Goal: Transaction & Acquisition: Purchase product/service

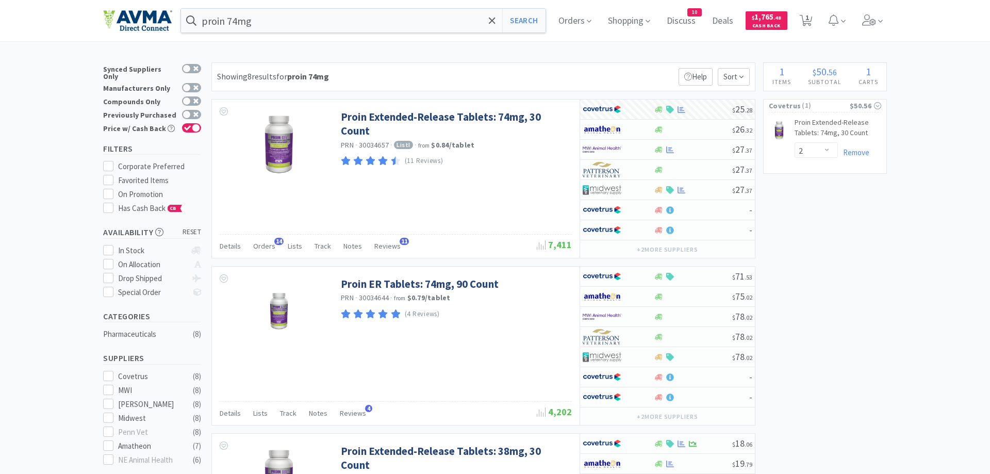
select select "2"
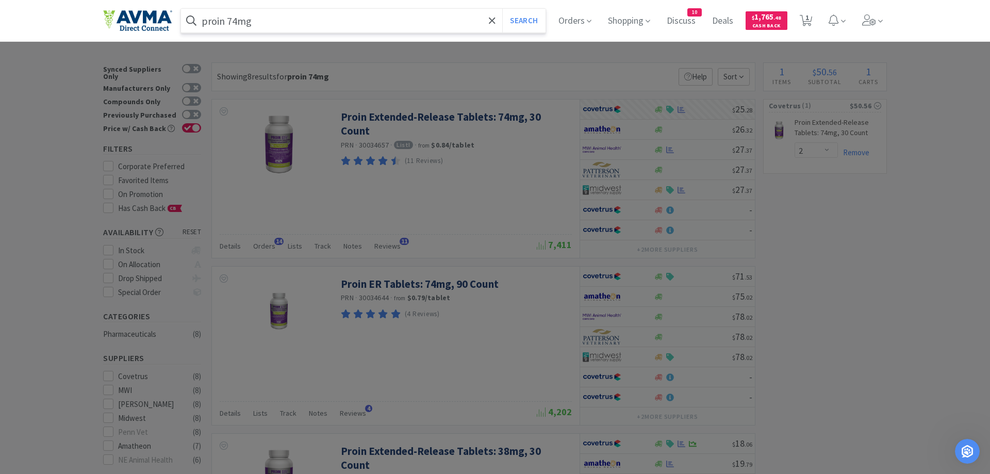
click at [283, 25] on input "proin 74mg" at bounding box center [363, 21] width 365 height 24
click at [277, 22] on input "proin 74mg" at bounding box center [363, 21] width 365 height 24
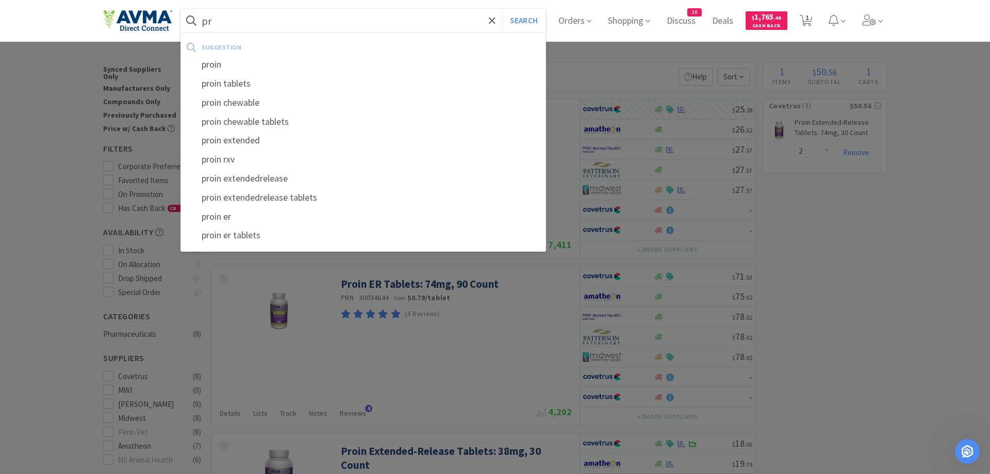
type input "p"
type input "apoquel"
click at [502, 9] on button "Search" at bounding box center [523, 21] width 43 height 24
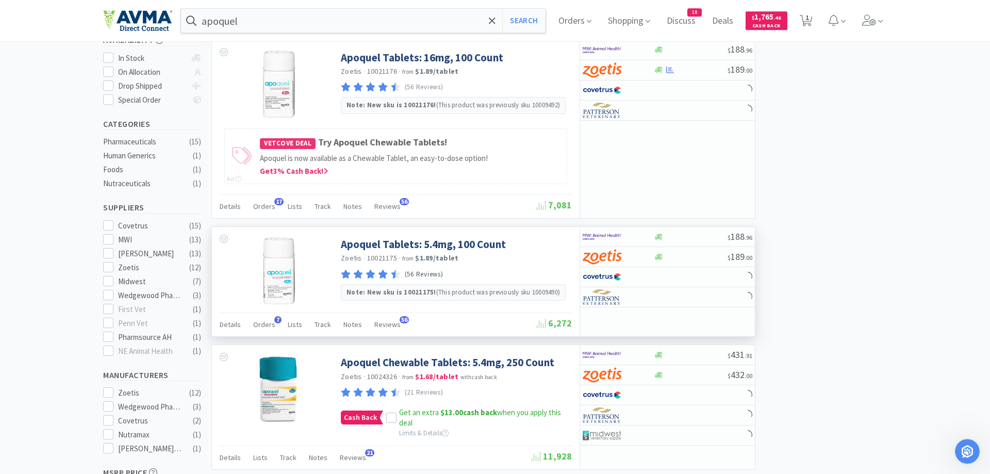
scroll to position [210, 0]
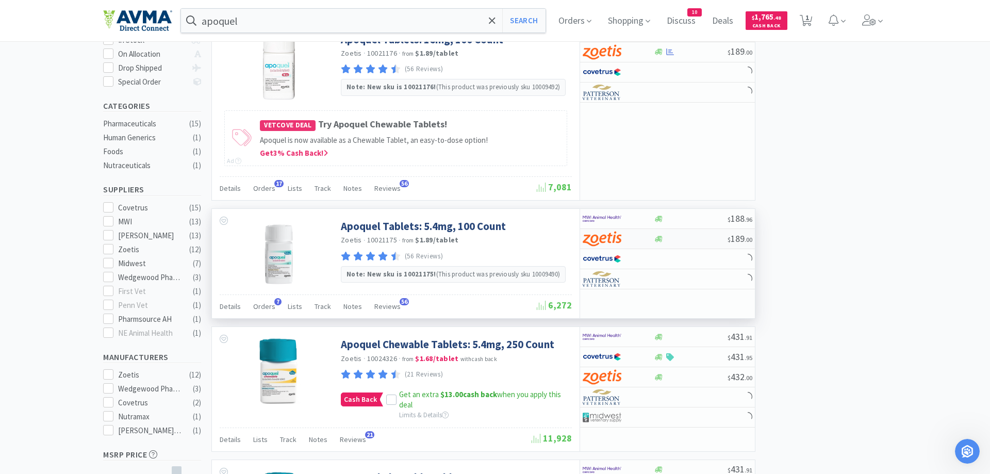
click at [619, 239] on img at bounding box center [602, 238] width 39 height 15
select select "1"
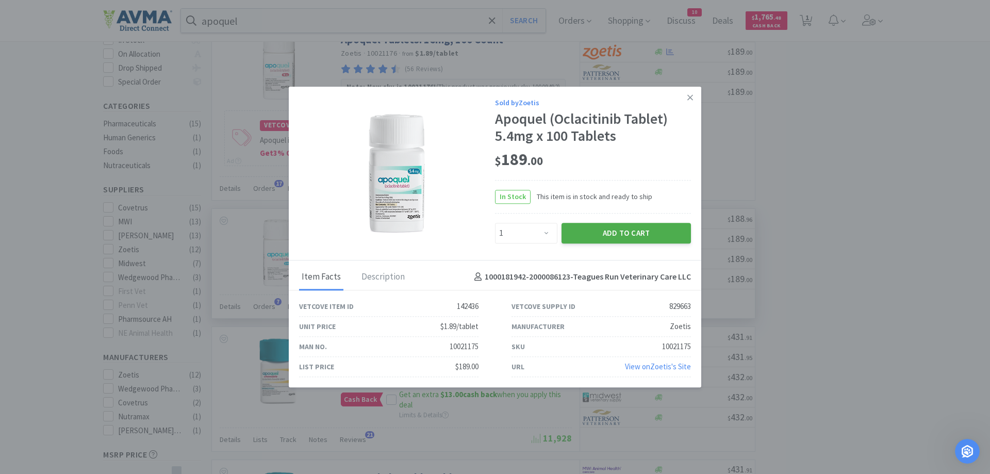
click at [619, 229] on button "Add to Cart" at bounding box center [626, 233] width 129 height 21
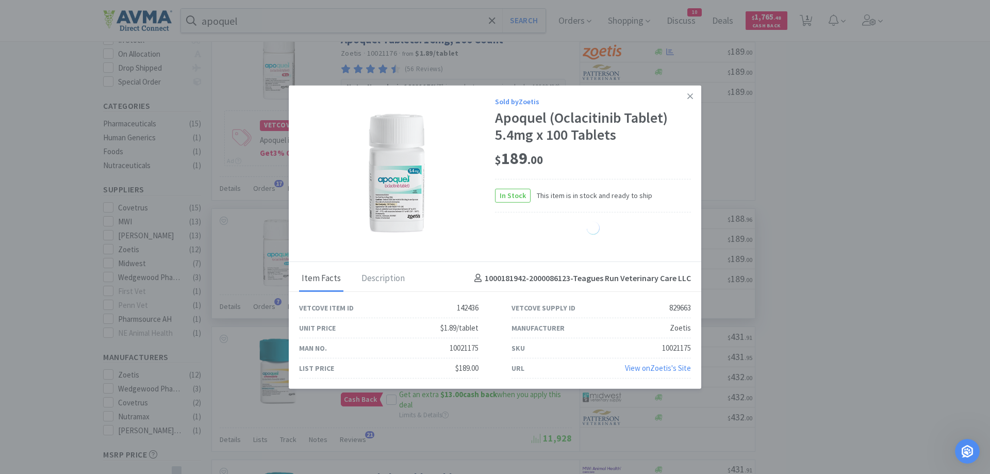
select select "1"
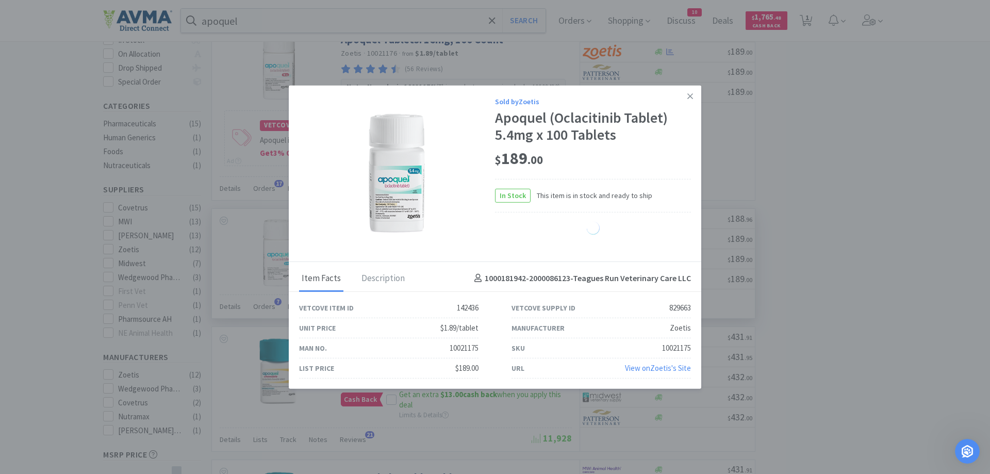
select select "1"
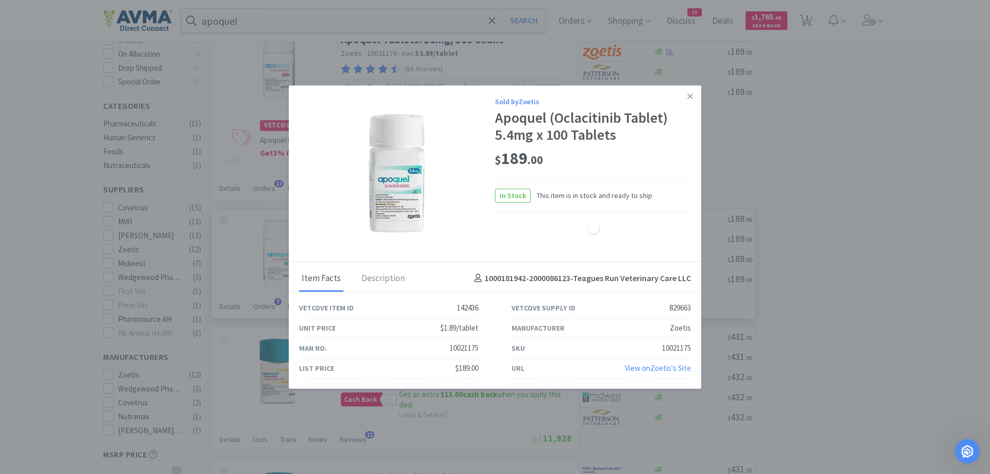
select select "1"
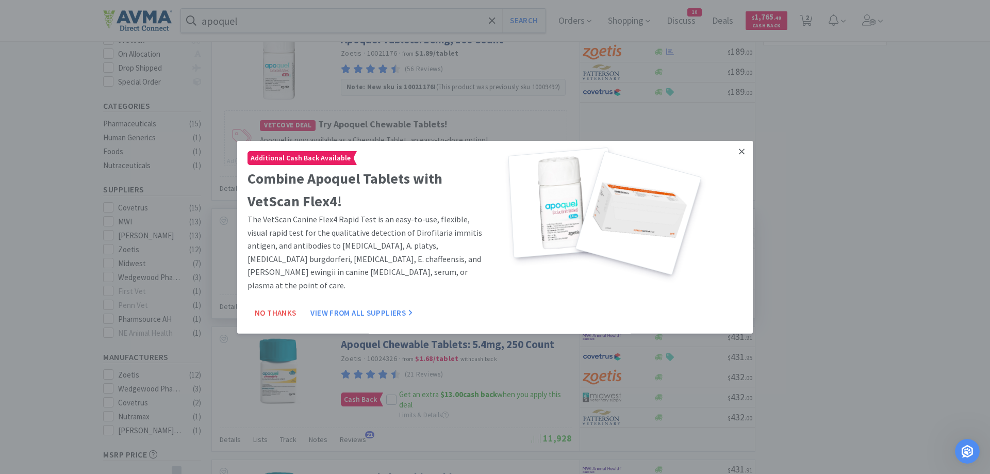
click at [742, 149] on icon at bounding box center [742, 150] width 6 height 9
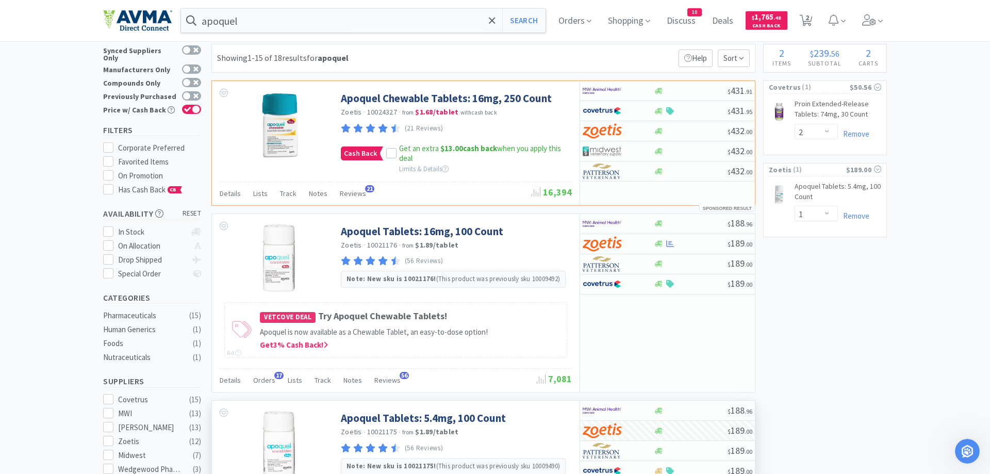
scroll to position [0, 0]
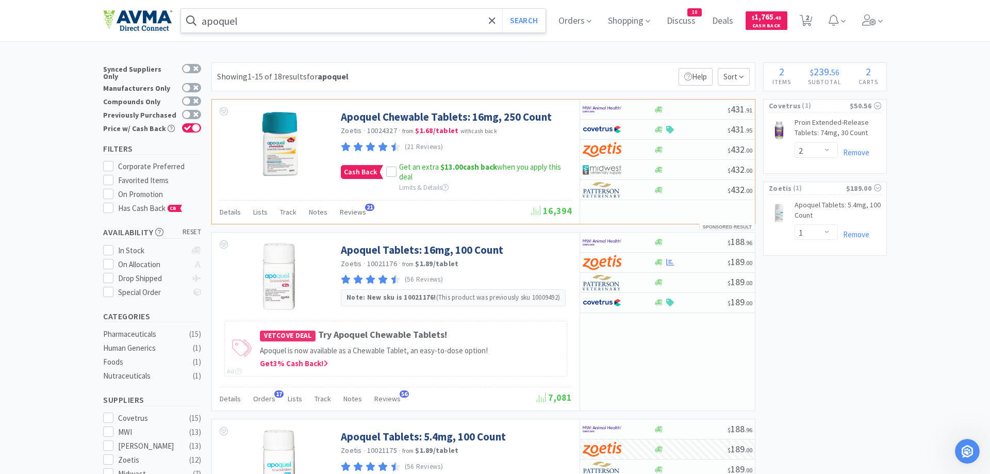
click at [248, 21] on input "apoquel" at bounding box center [363, 21] width 365 height 24
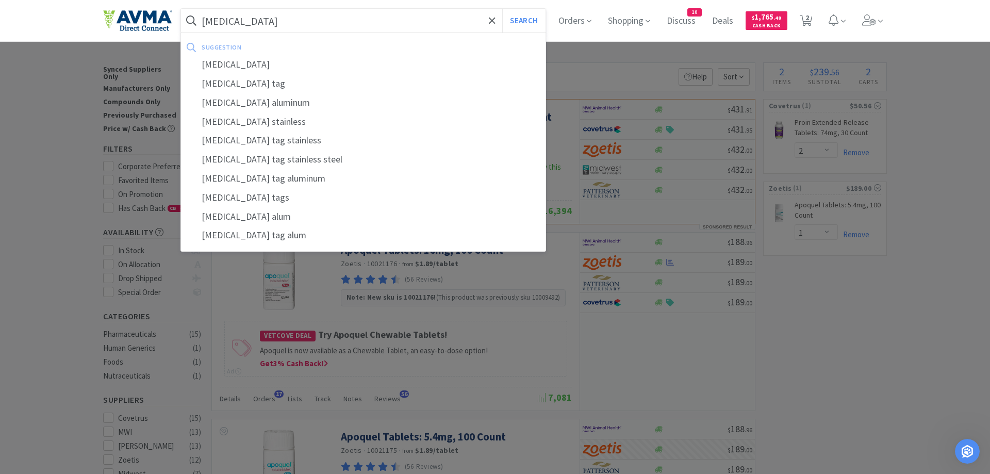
type input "rabies"
click at [502, 9] on button "Search" at bounding box center [523, 21] width 43 height 24
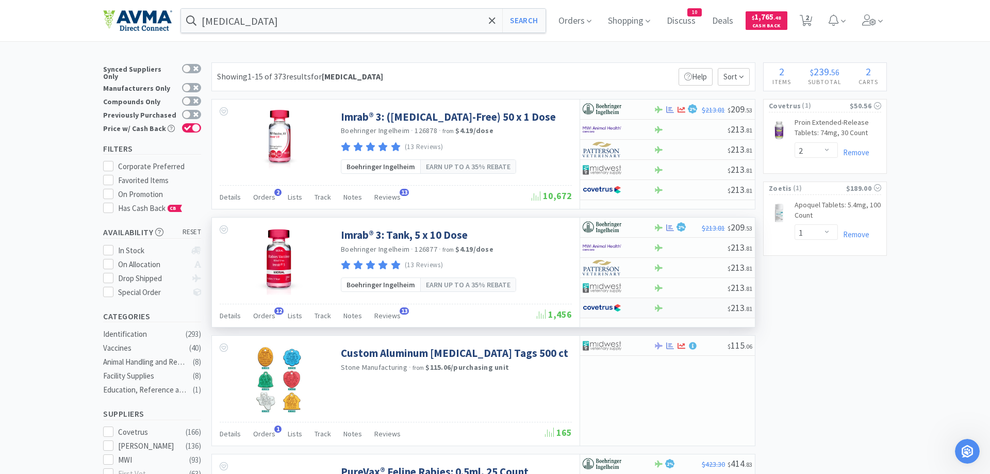
click at [622, 309] on div at bounding box center [611, 308] width 57 height 18
select select "1"
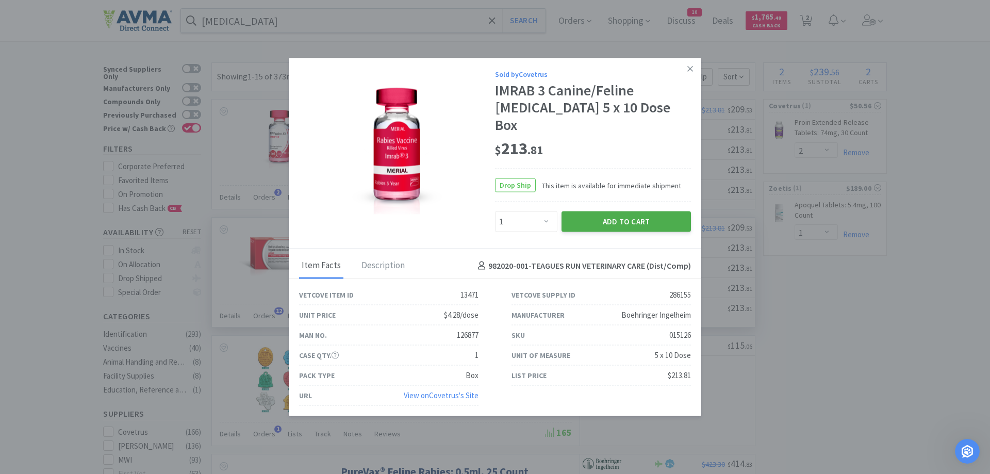
click at [622, 211] on button "Add to Cart" at bounding box center [626, 221] width 129 height 21
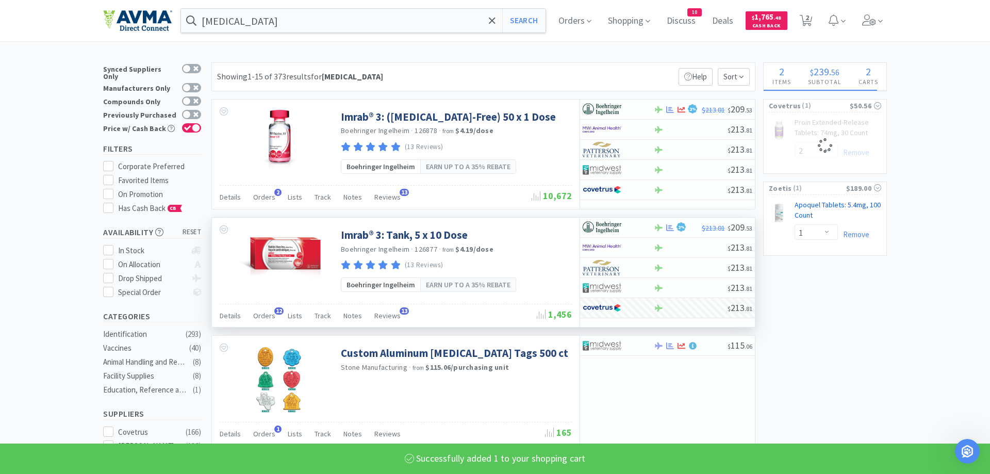
select select "1"
select select "2"
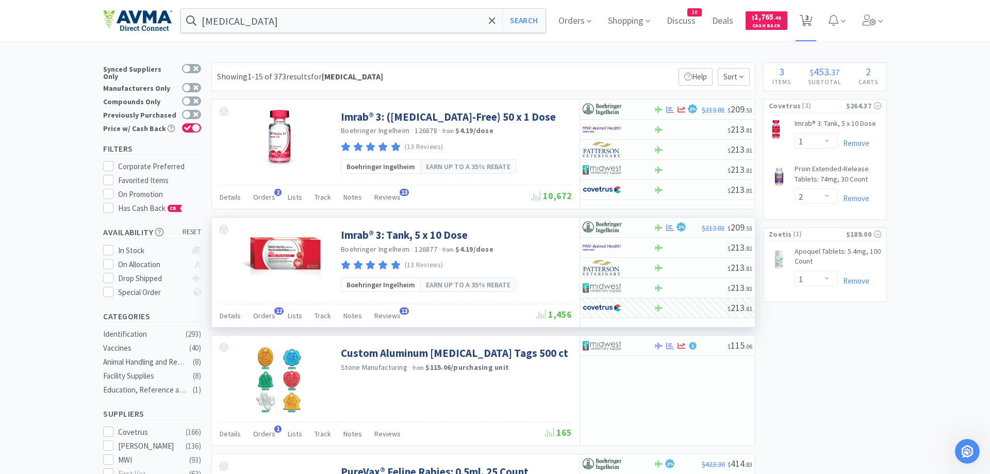
click at [808, 20] on span "3" at bounding box center [807, 17] width 4 height 41
select select "1"
select select "2"
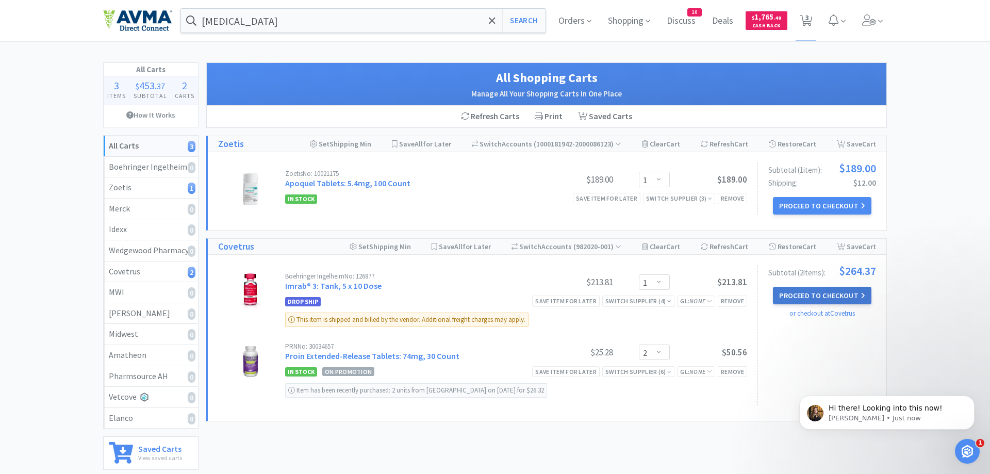
click at [812, 295] on button "Proceed to Checkout" at bounding box center [822, 296] width 98 height 18
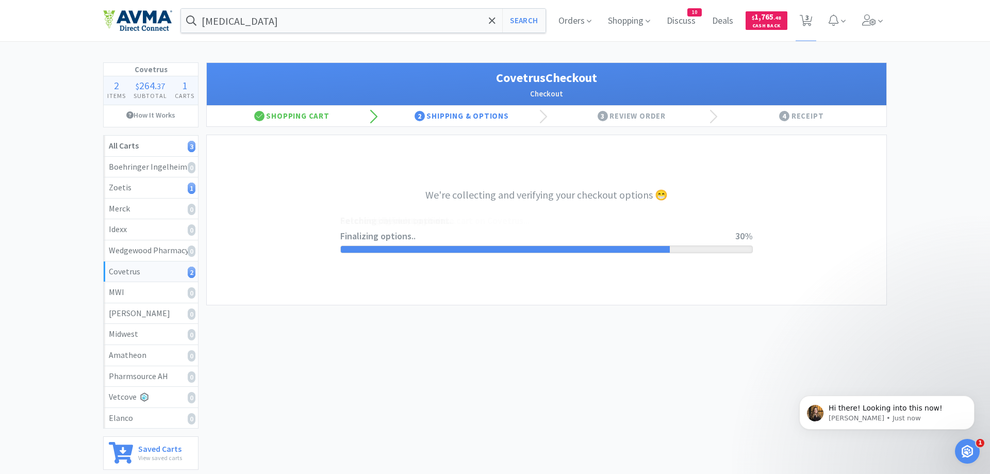
select select "ACCOUNT"
select select "cvt-standard-net"
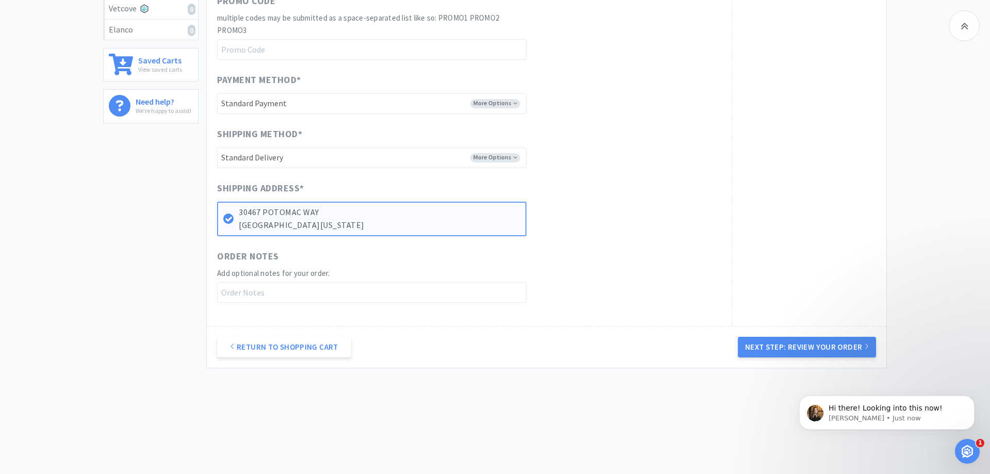
drag, startPoint x: 774, startPoint y: 343, endPoint x: 761, endPoint y: 338, distance: 14.1
click at [772, 341] on button "Next Step: Review Your Order" at bounding box center [807, 347] width 138 height 21
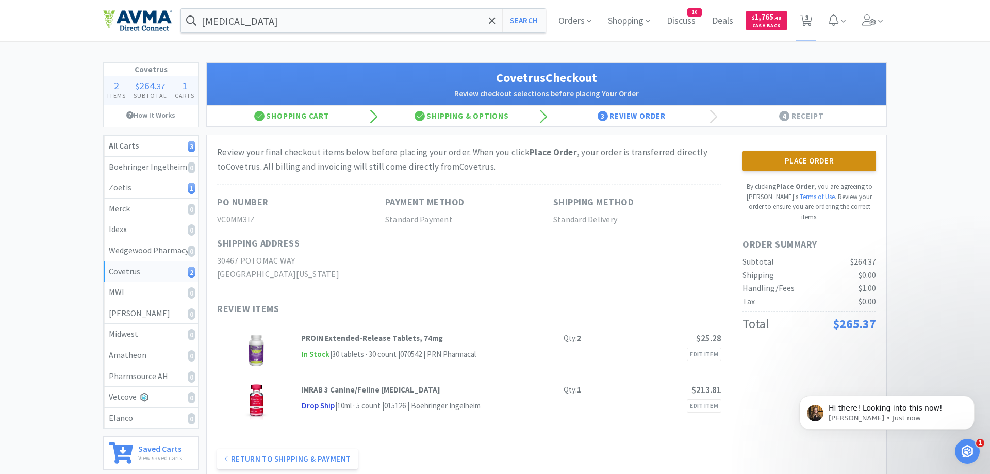
click at [756, 157] on button "Place Order" at bounding box center [810, 161] width 134 height 21
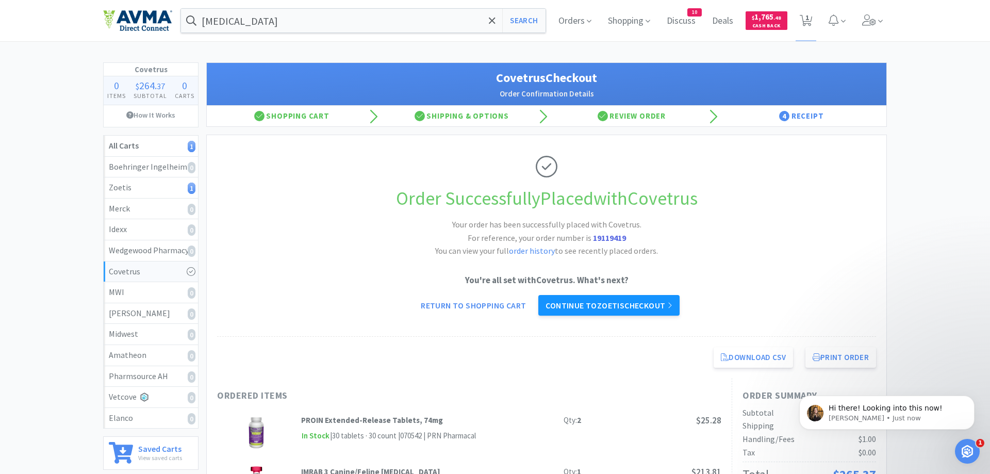
click at [627, 303] on link "Continue to Zoetis checkout" at bounding box center [608, 305] width 141 height 21
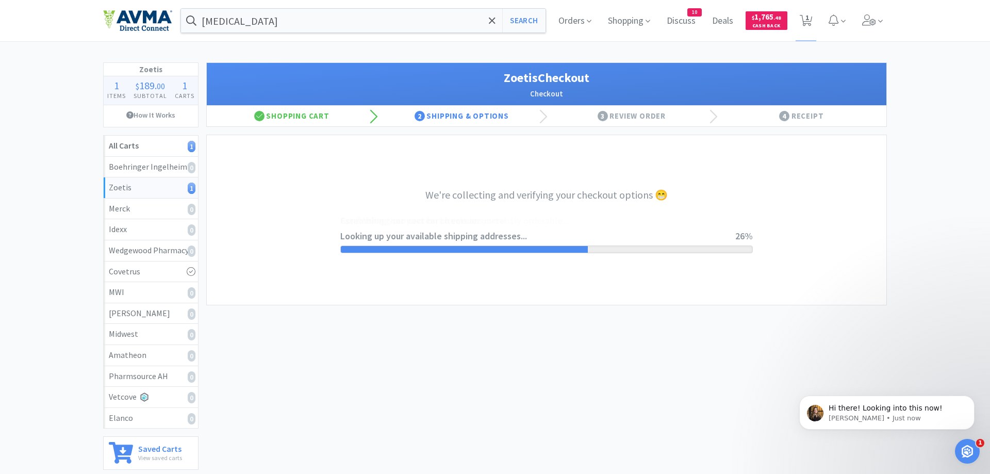
select select "invoice"
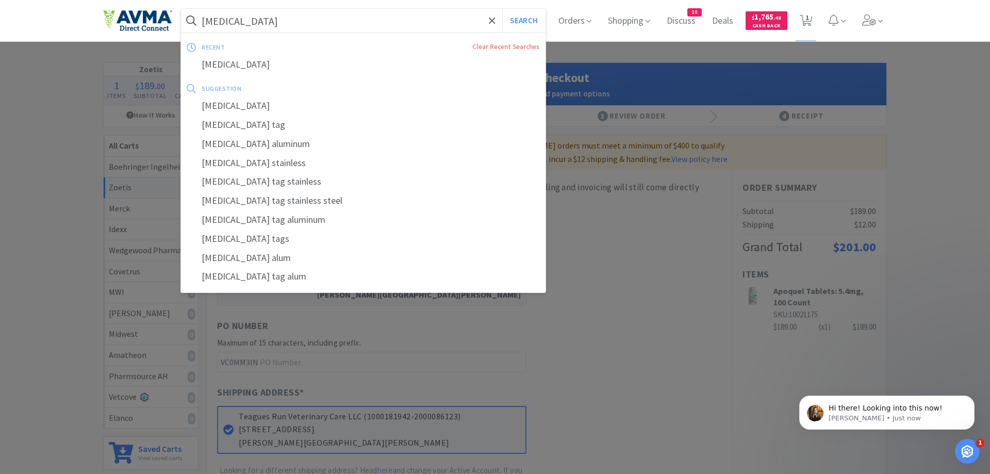
click at [302, 24] on input "rabies" at bounding box center [363, 21] width 365 height 24
type input "apoquel"
click at [502, 9] on button "Search" at bounding box center [523, 21] width 43 height 24
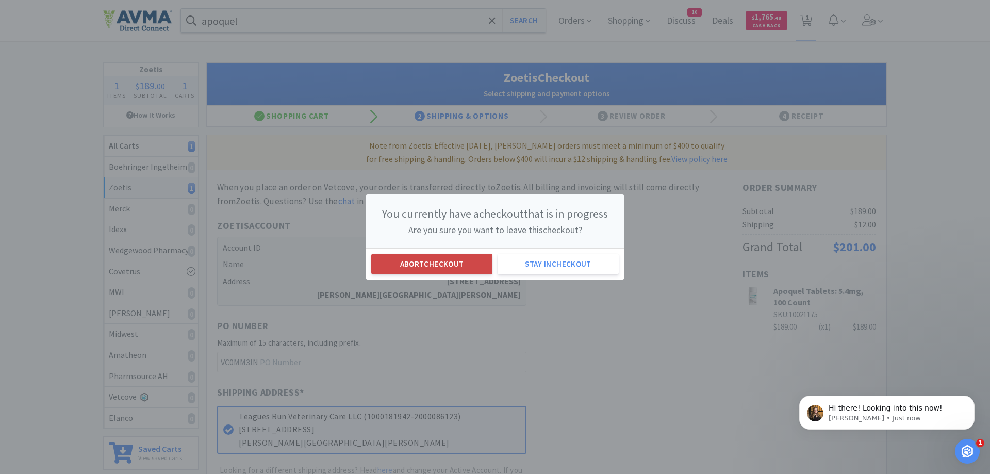
click at [451, 262] on button "Abort checkout" at bounding box center [431, 264] width 121 height 21
select select "1"
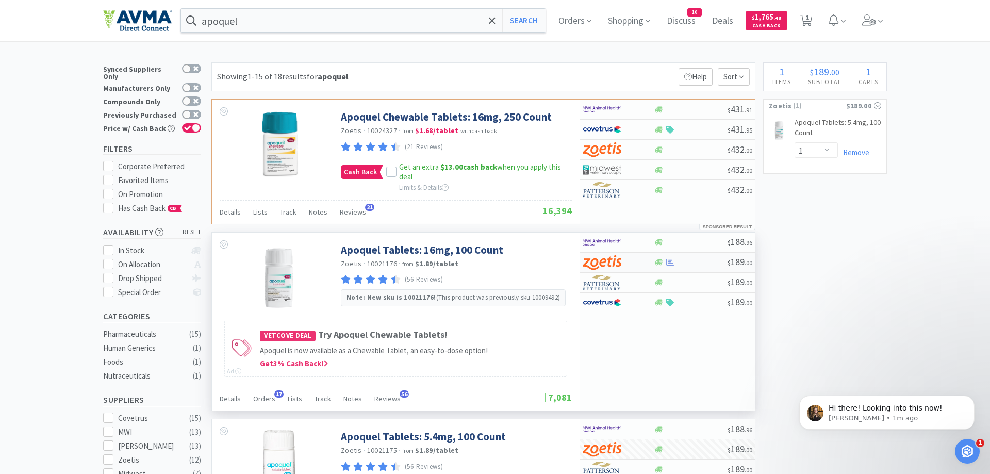
click at [638, 266] on div at bounding box center [611, 263] width 57 height 18
select select "1"
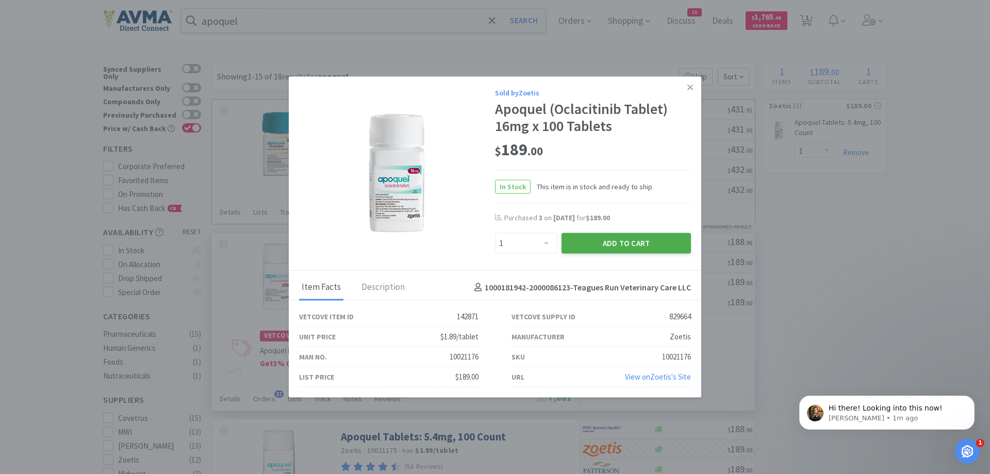
click at [621, 243] on button "Add to Cart" at bounding box center [626, 243] width 129 height 21
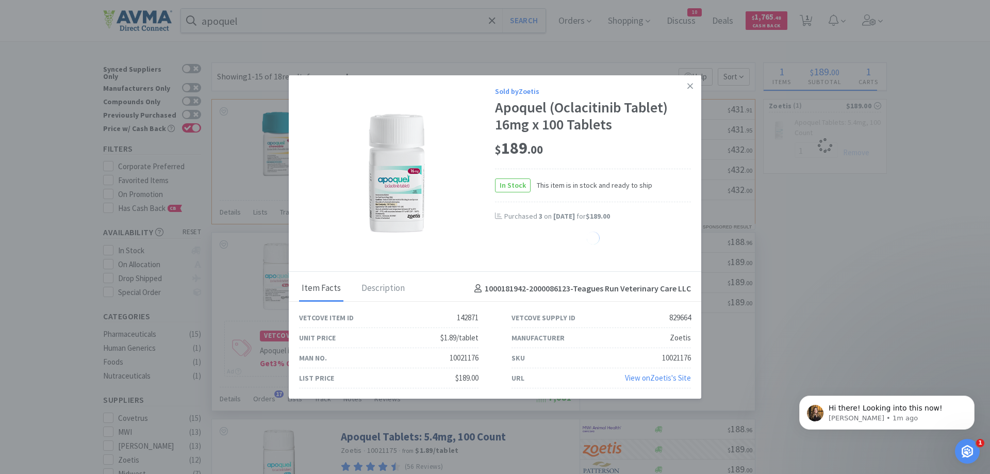
select select "1"
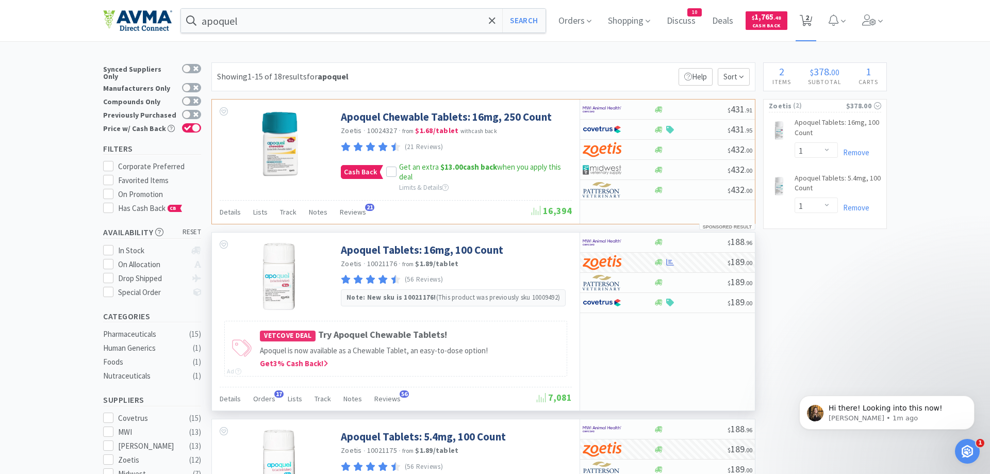
click at [806, 18] on span "2" at bounding box center [807, 17] width 4 height 41
select select "1"
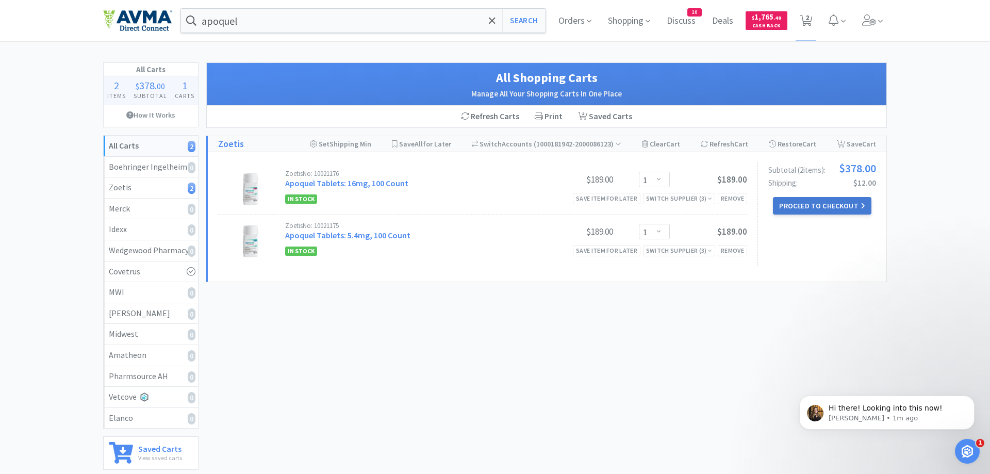
click at [799, 207] on button "Proceed to Checkout" at bounding box center [822, 206] width 98 height 18
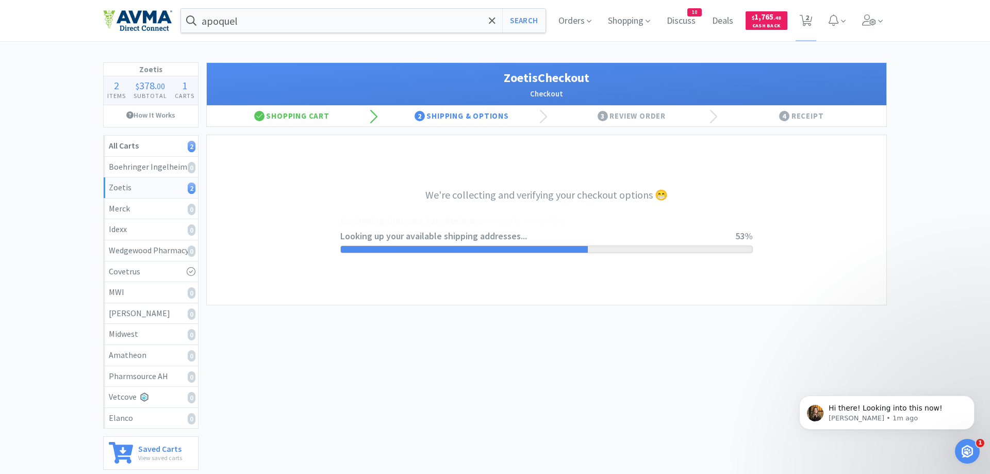
select select "invoice"
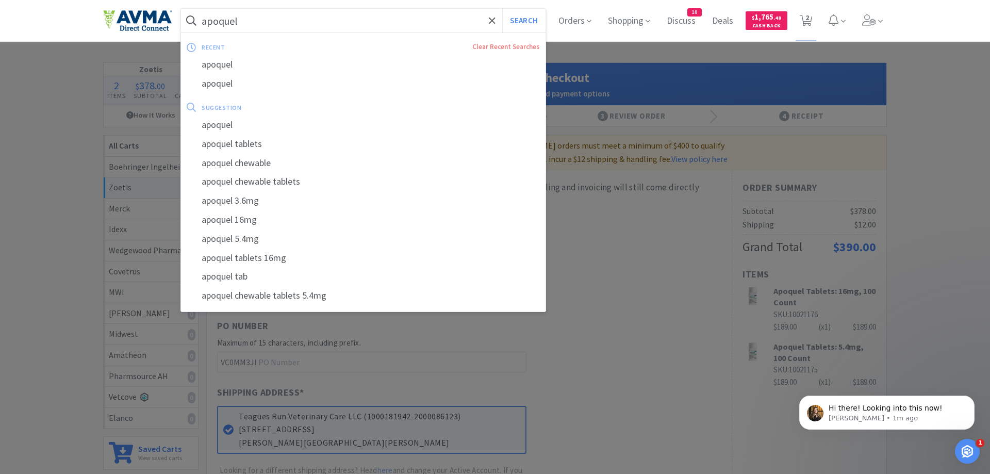
click at [255, 21] on input "apoquel" at bounding box center [363, 21] width 365 height 24
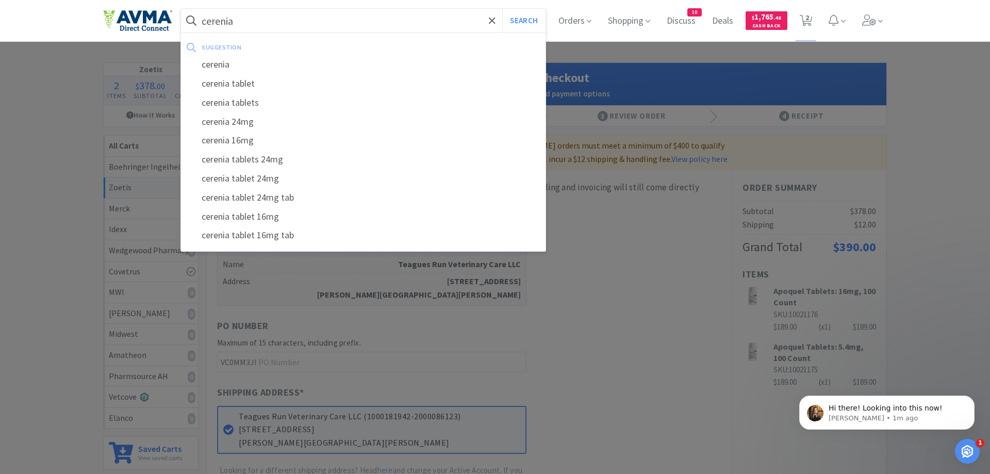
type input "cerenia"
click at [502, 9] on button "Search" at bounding box center [523, 21] width 43 height 24
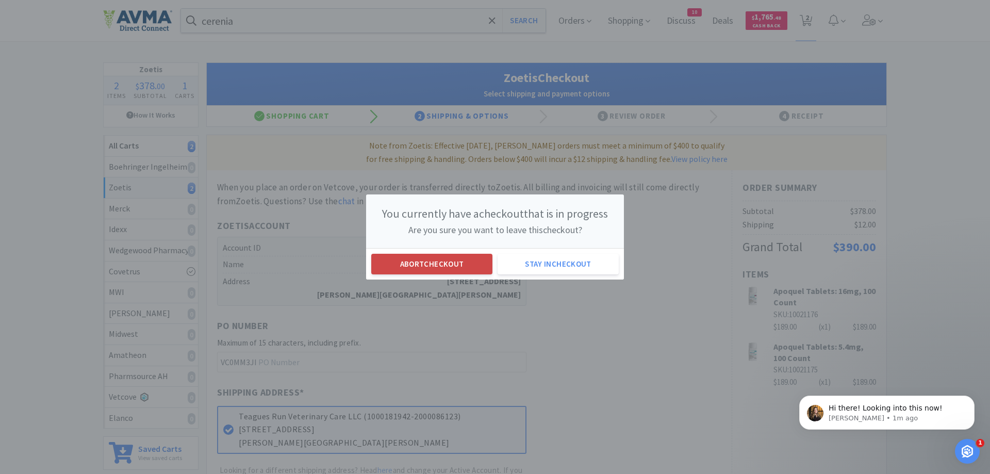
click at [402, 261] on button "Abort checkout" at bounding box center [431, 264] width 121 height 21
select select "1"
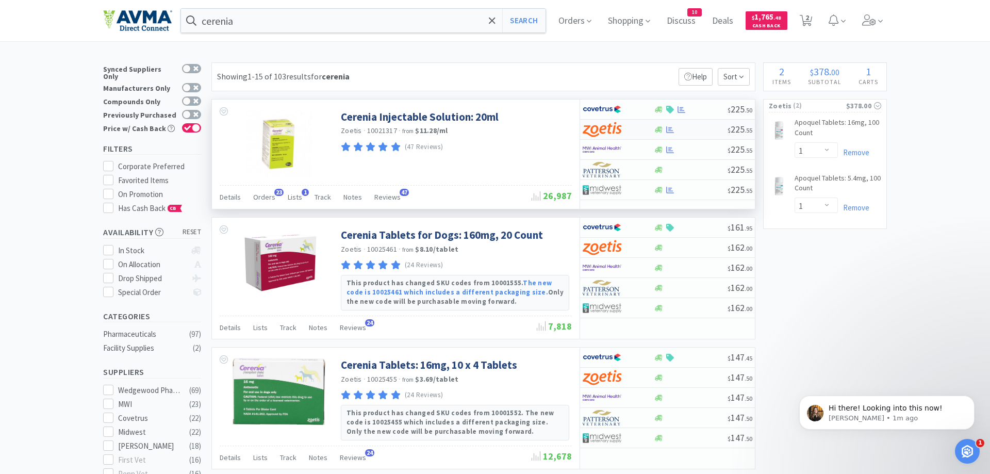
click at [624, 131] on div at bounding box center [611, 130] width 57 height 18
select select "1"
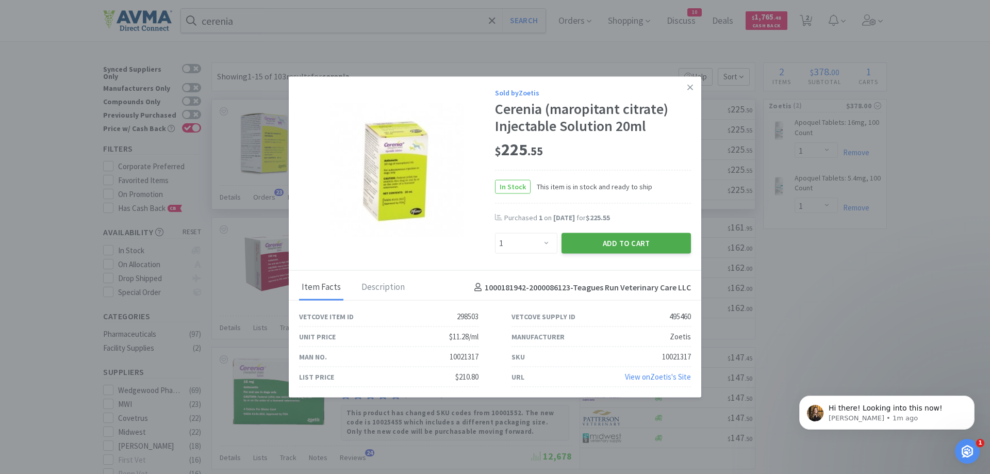
click at [628, 243] on button "Add to Cart" at bounding box center [626, 243] width 129 height 21
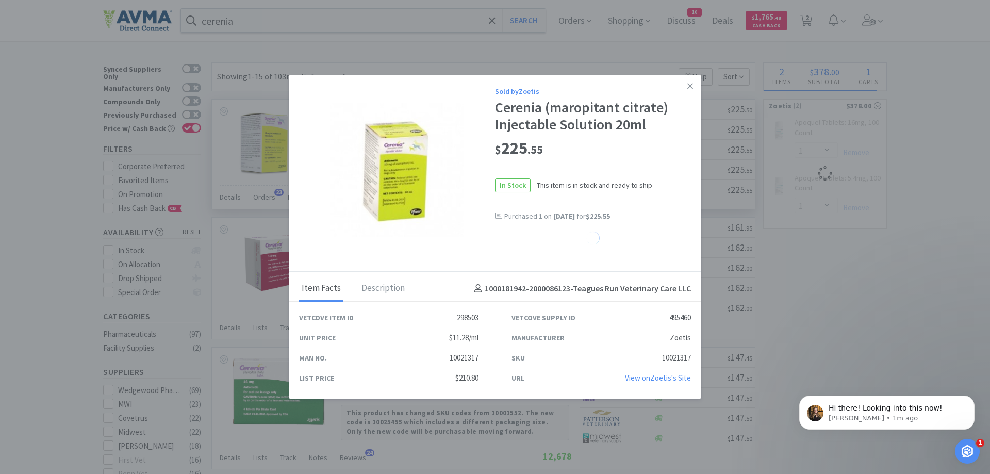
select select "1"
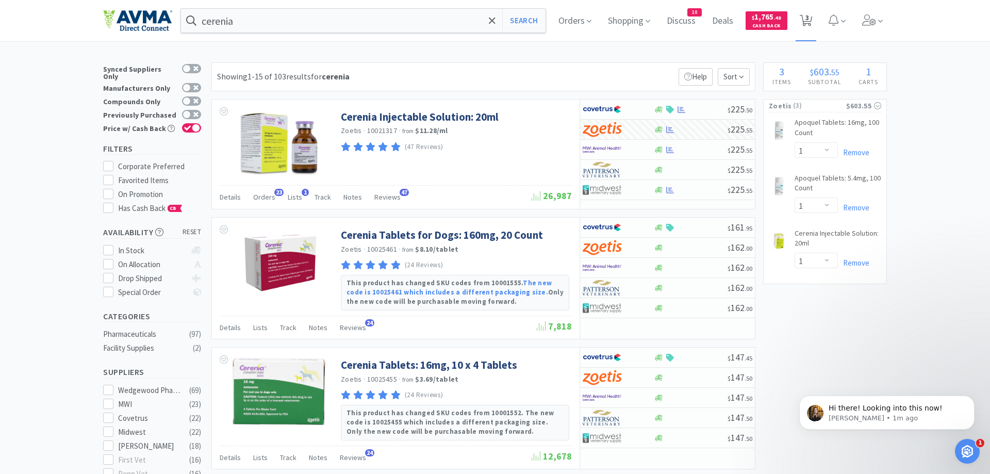
click at [812, 15] on icon at bounding box center [806, 20] width 13 height 11
select select "1"
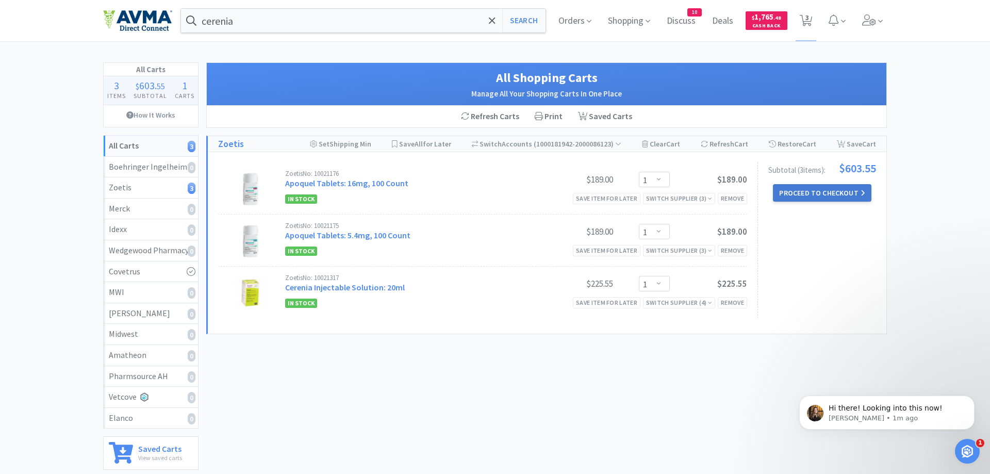
click at [787, 189] on button "Proceed to Checkout" at bounding box center [822, 193] width 98 height 18
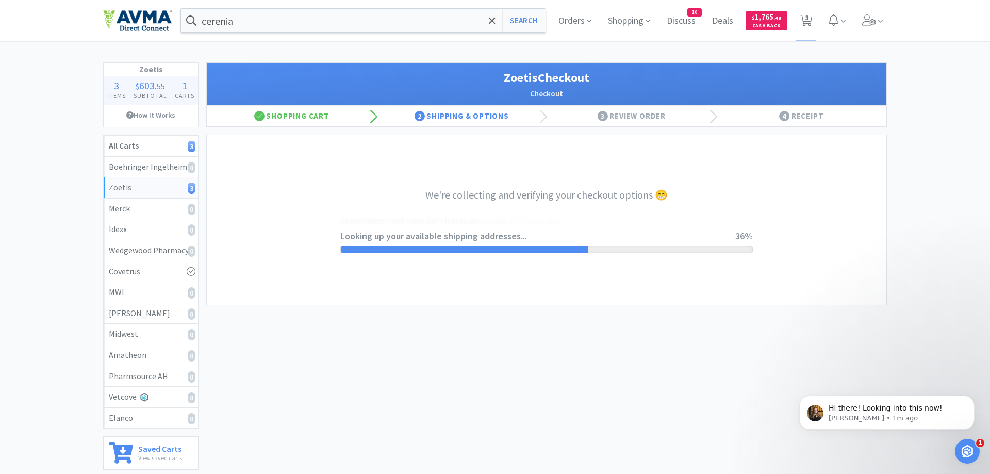
select select "invoice"
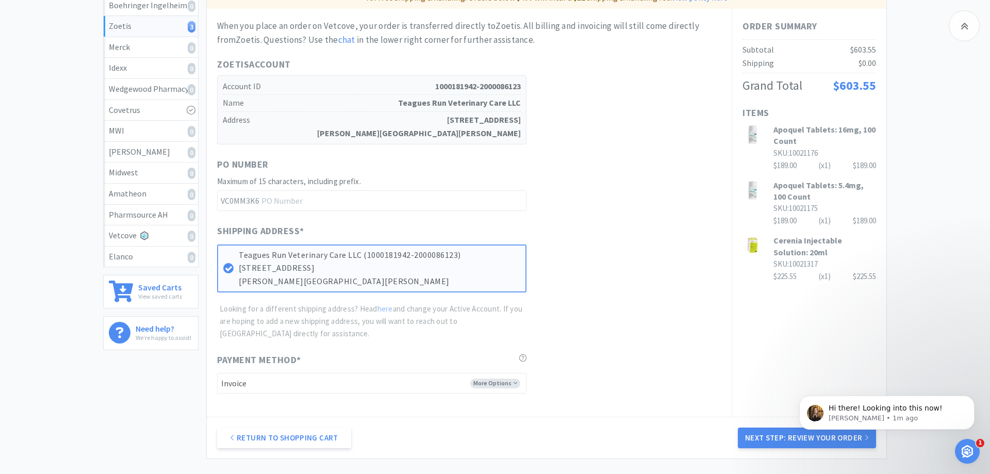
scroll to position [210, 0]
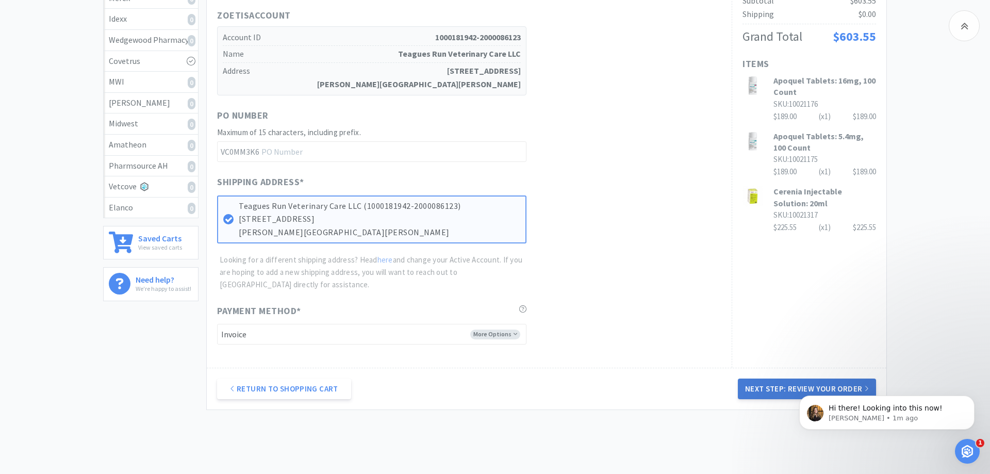
click at [768, 385] on button "Next Step: Review Your Order" at bounding box center [807, 388] width 138 height 21
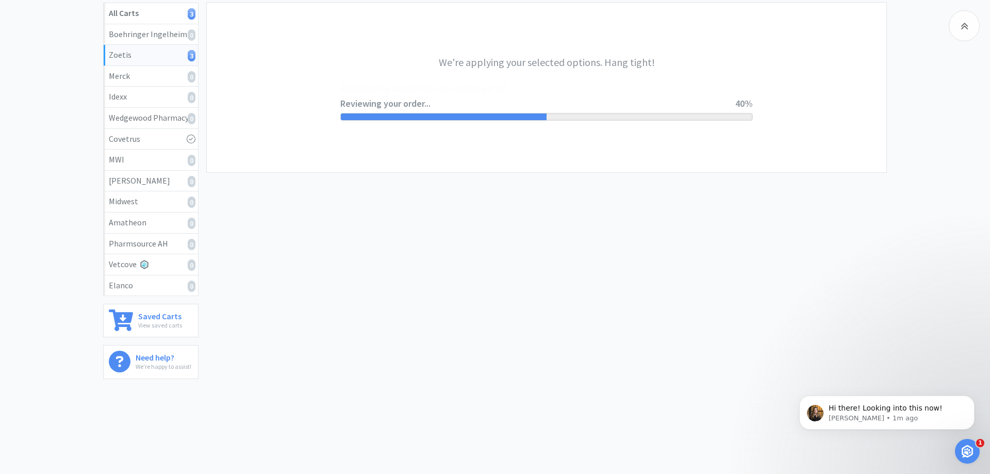
scroll to position [0, 0]
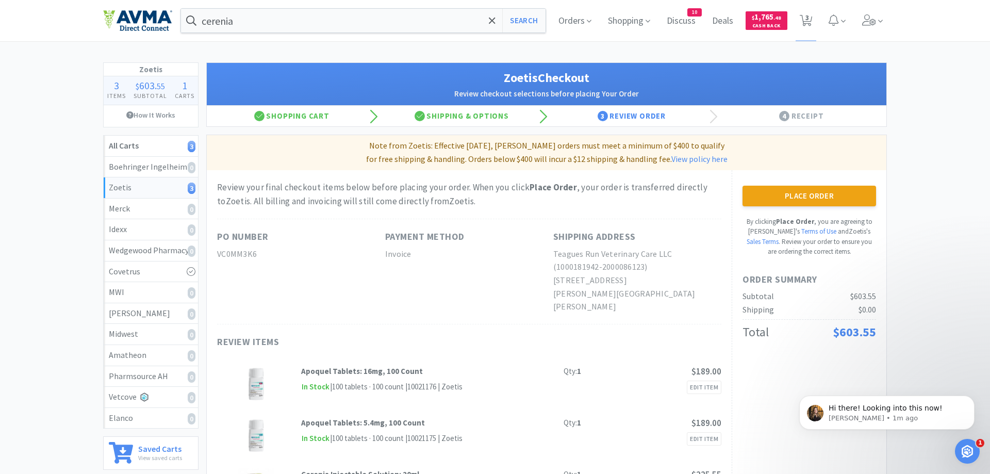
click at [759, 190] on button "Place Order" at bounding box center [810, 196] width 134 height 21
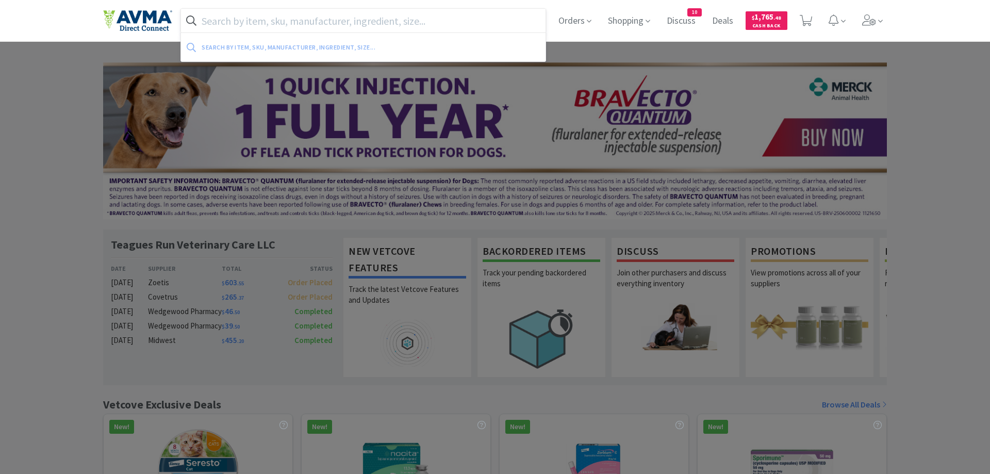
click at [319, 21] on input "text" at bounding box center [363, 21] width 365 height 24
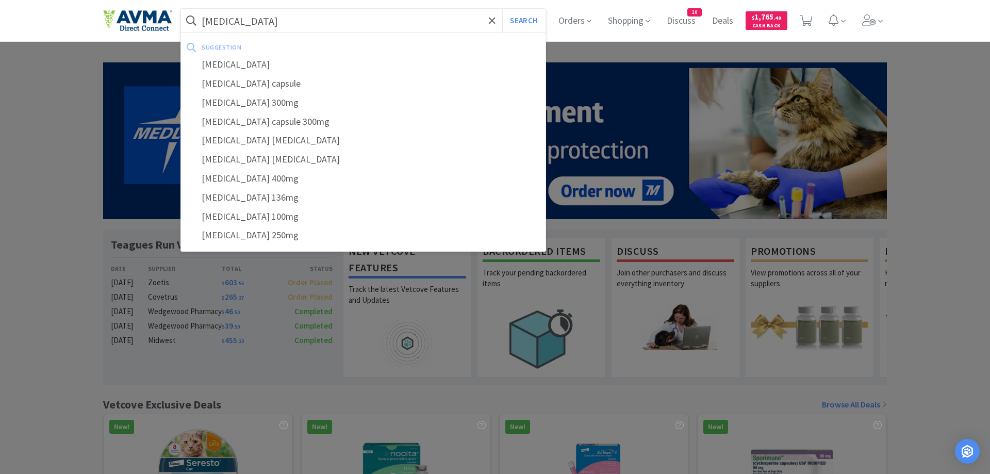
type input "enrofloxacin"
click at [502, 9] on button "Search" at bounding box center [523, 21] width 43 height 24
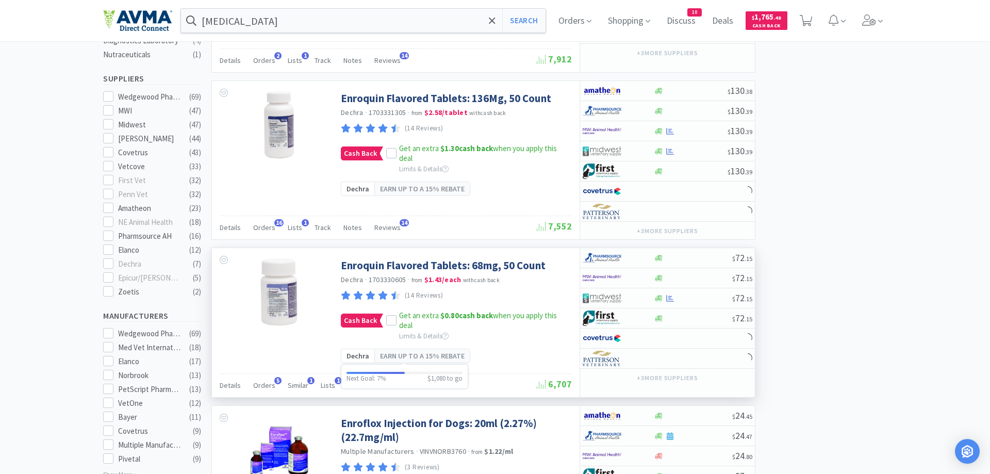
scroll to position [316, 0]
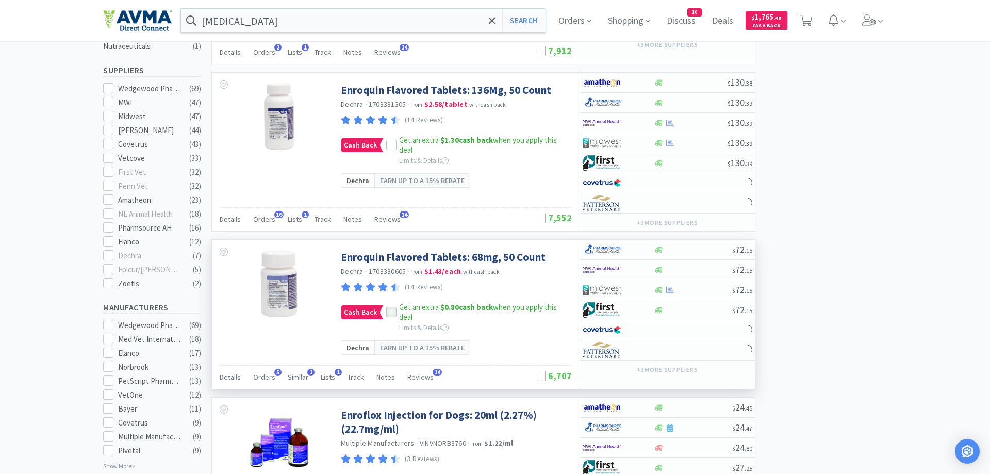
click at [392, 311] on icon at bounding box center [391, 312] width 7 height 5
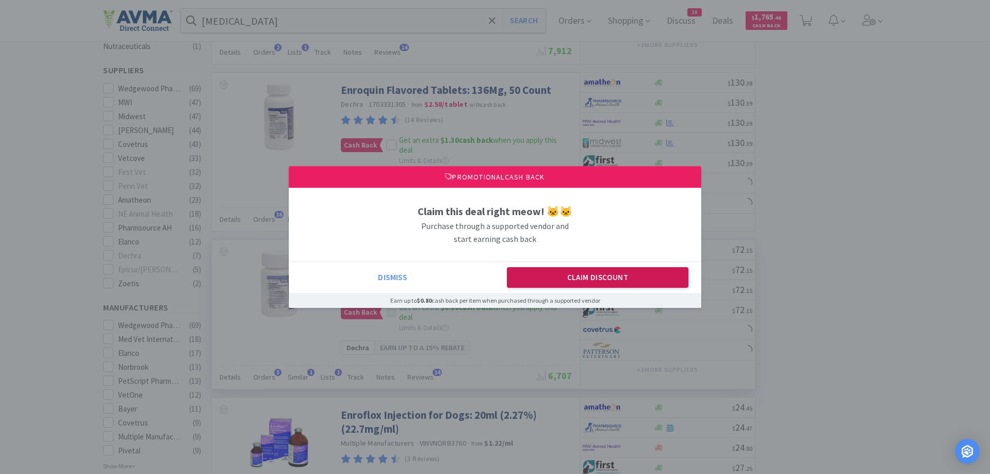
click at [568, 283] on button "Claim Discount" at bounding box center [598, 277] width 182 height 21
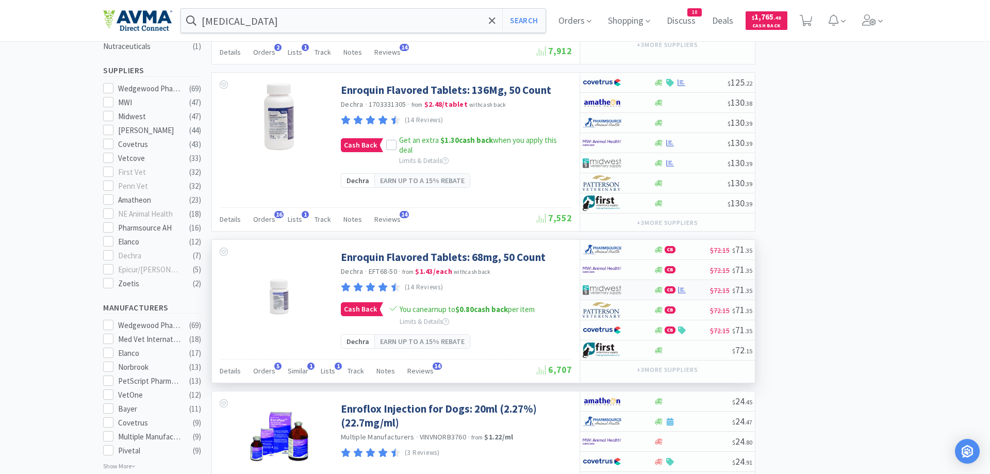
click at [626, 288] on div at bounding box center [611, 290] width 57 height 18
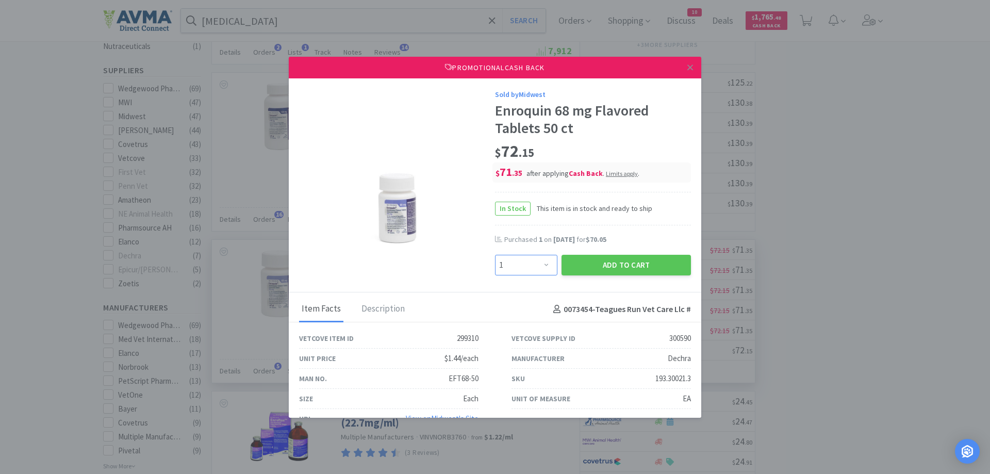
click at [495, 255] on select "Enter Quantity 1 2 3 4 5 6 7 8 9 10 11 12 13 14 15 16 17 18 19 20 Enter Quantity" at bounding box center [526, 265] width 62 height 21
select select "2"
click option "2" at bounding box center [0, 0] width 0 height 0
click at [610, 265] on button "Add to Cart" at bounding box center [626, 265] width 129 height 21
select select "2"
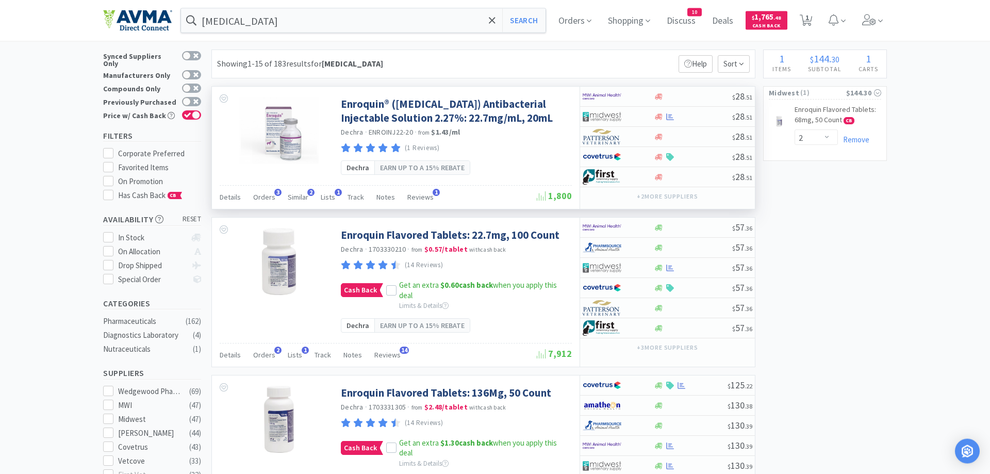
scroll to position [0, 0]
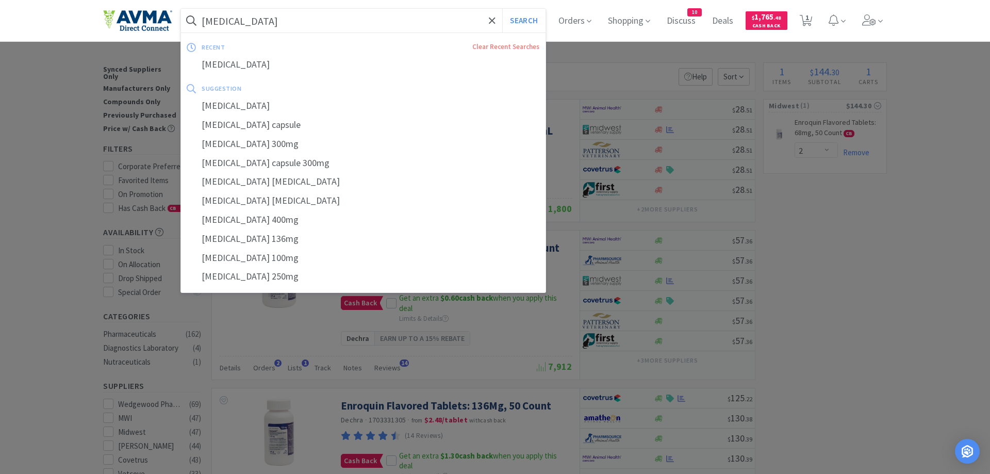
click at [267, 21] on input "enrofloxacin" at bounding box center [363, 21] width 365 height 24
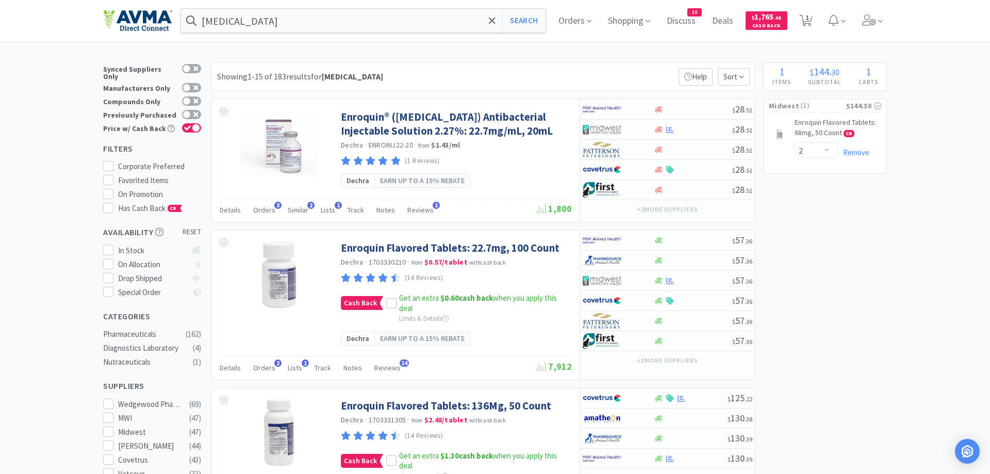
drag, startPoint x: 838, startPoint y: 258, endPoint x: 829, endPoint y: 251, distance: 11.4
click at [838, 256] on div at bounding box center [495, 237] width 990 height 474
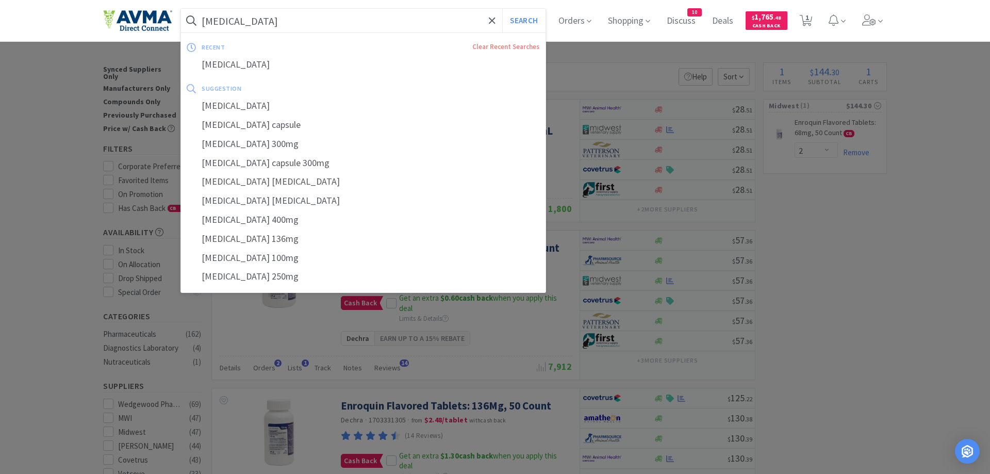
click at [282, 22] on input "enrofloxacin" at bounding box center [363, 21] width 365 height 24
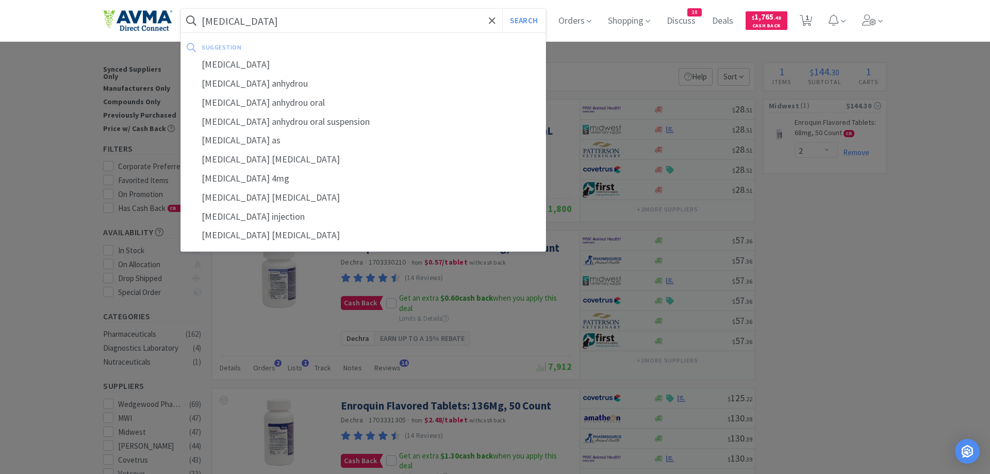
type input "dexamethasone"
click at [502, 9] on button "Search" at bounding box center [523, 21] width 43 height 24
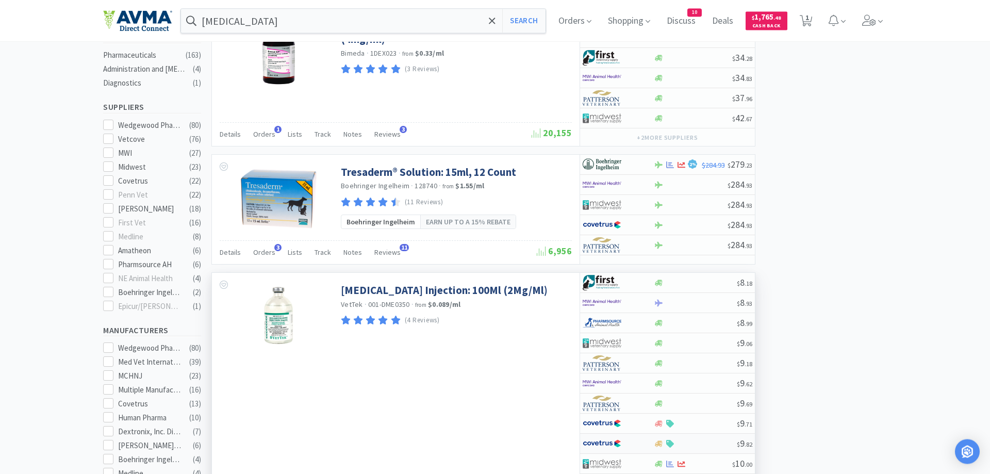
scroll to position [368, 0]
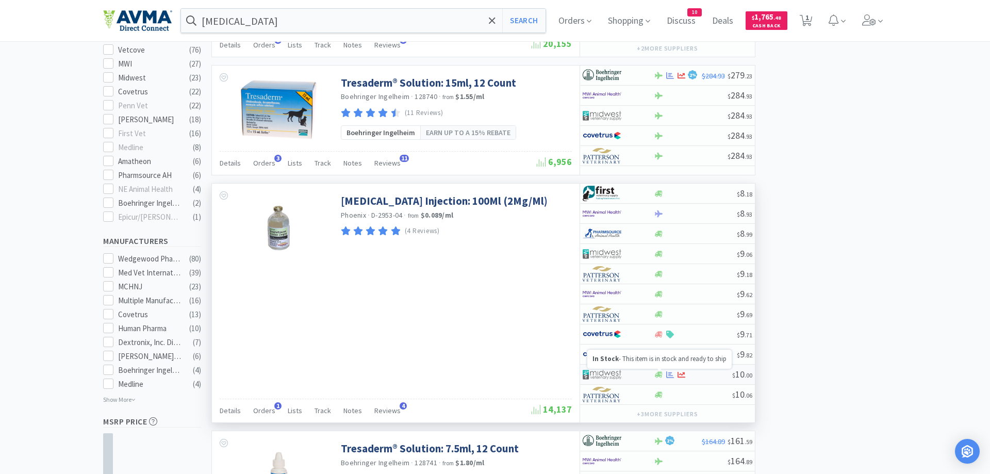
click at [662, 374] on icon at bounding box center [659, 374] width 8 height 6
select select "1"
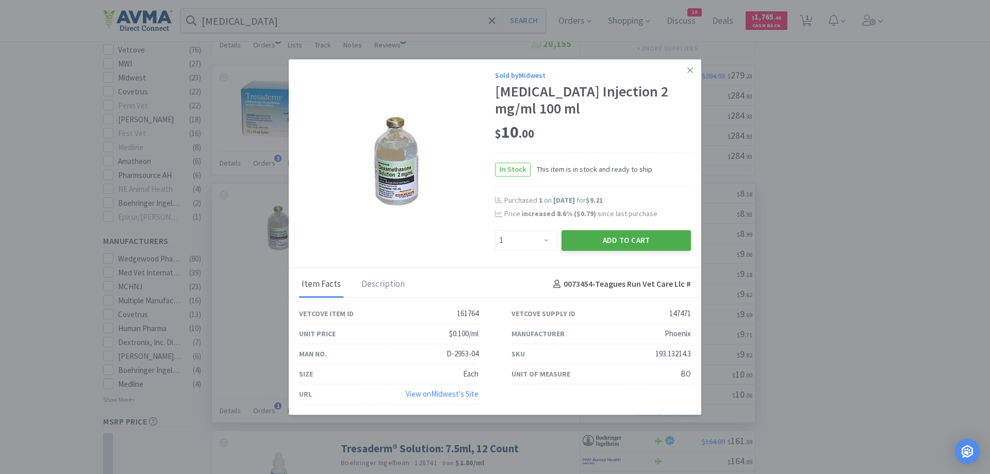
click at [623, 239] on button "Add to Cart" at bounding box center [626, 240] width 129 height 21
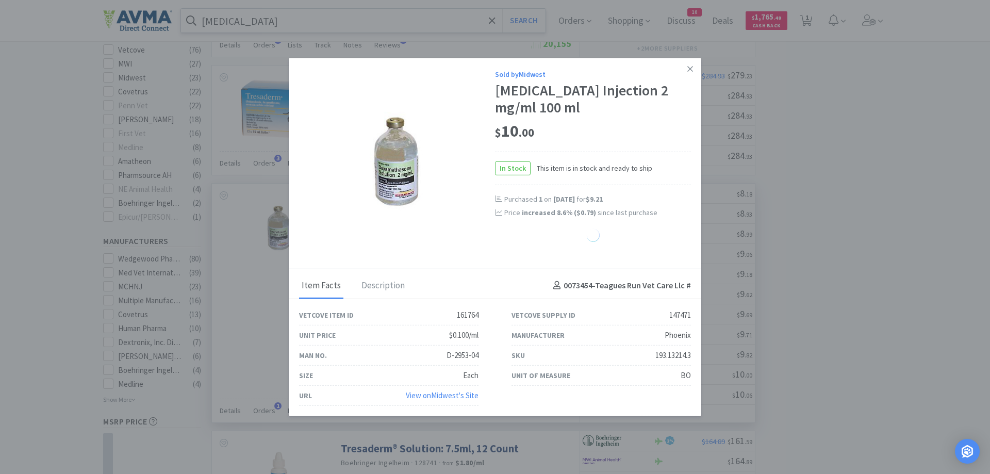
select select "1"
select select "2"
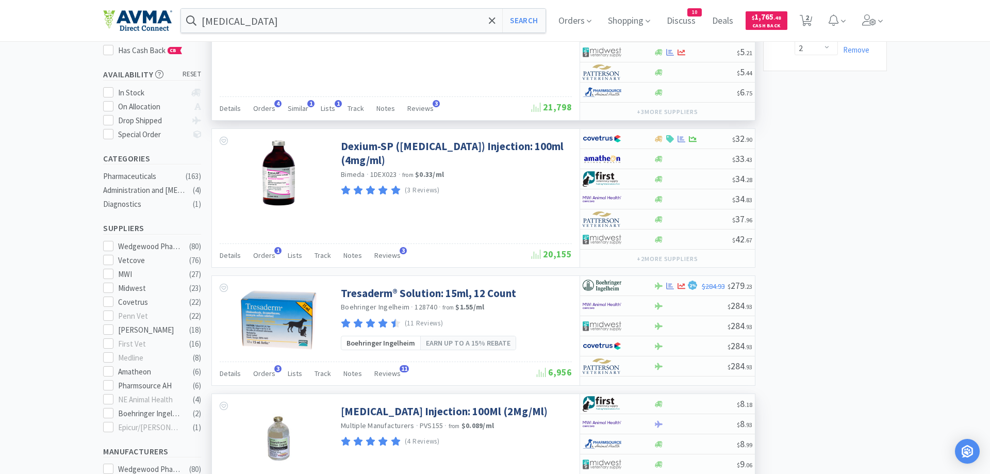
scroll to position [0, 0]
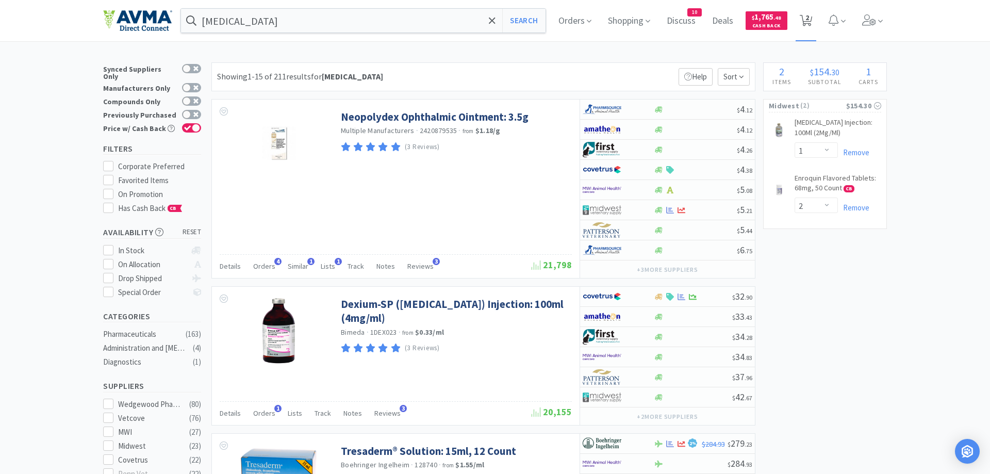
click at [808, 19] on span "2" at bounding box center [807, 17] width 4 height 41
select select "1"
select select "2"
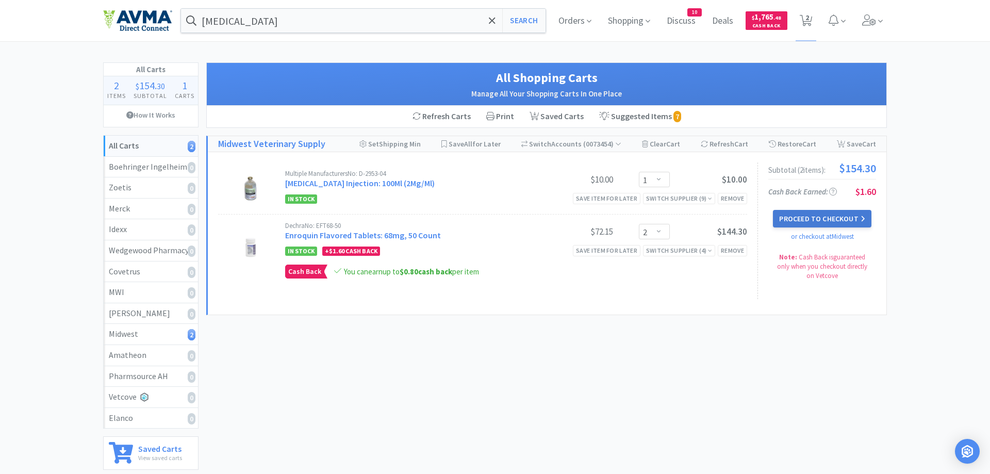
click at [789, 221] on button "Proceed to Checkout" at bounding box center [822, 219] width 98 height 18
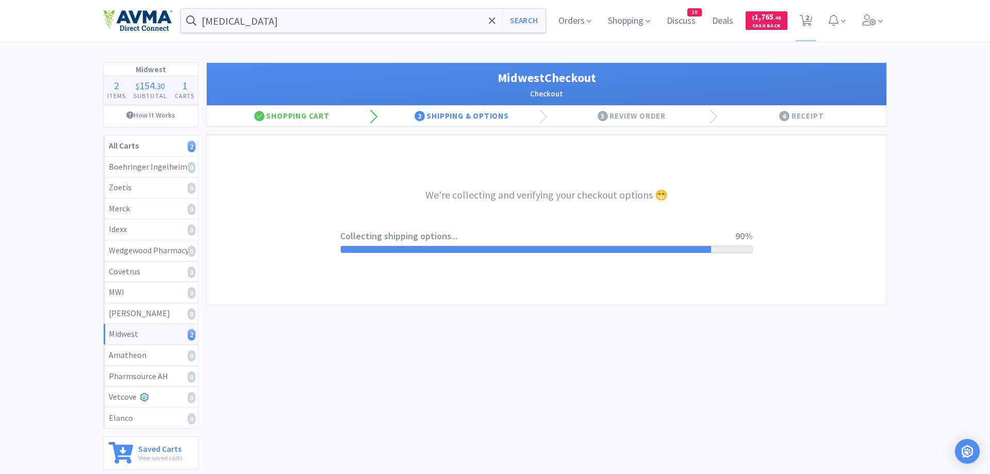
select select "0"
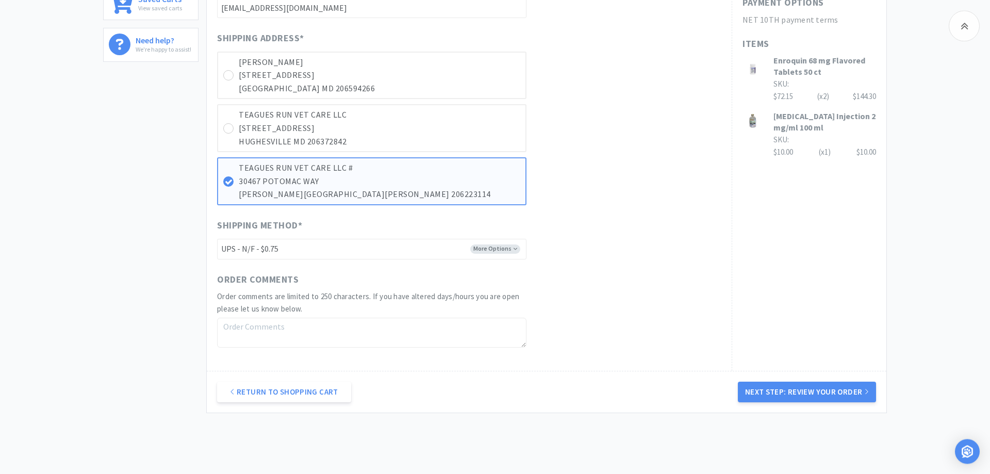
scroll to position [495, 0]
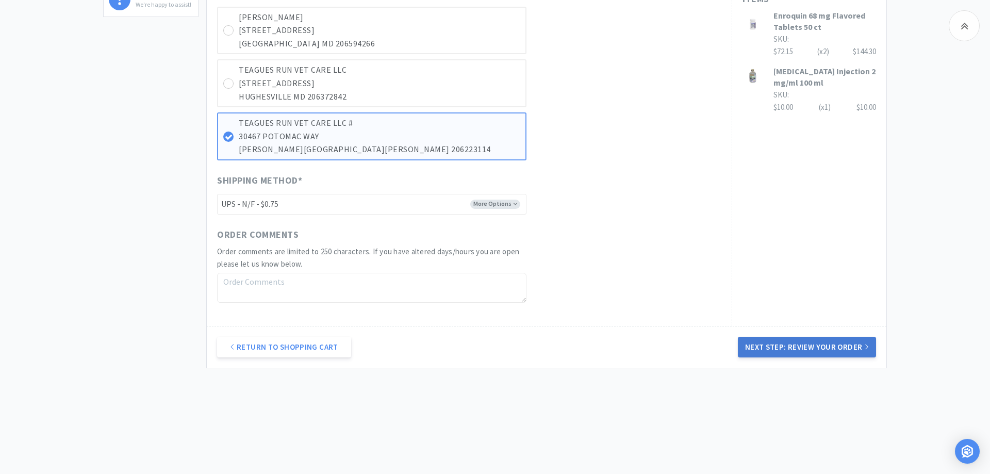
click at [834, 345] on button "Next Step: Review Your Order" at bounding box center [807, 347] width 138 height 21
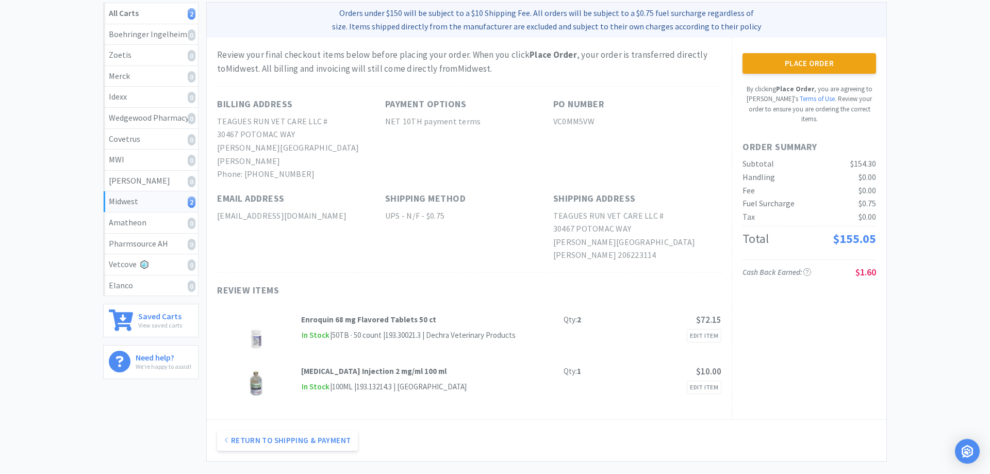
scroll to position [0, 0]
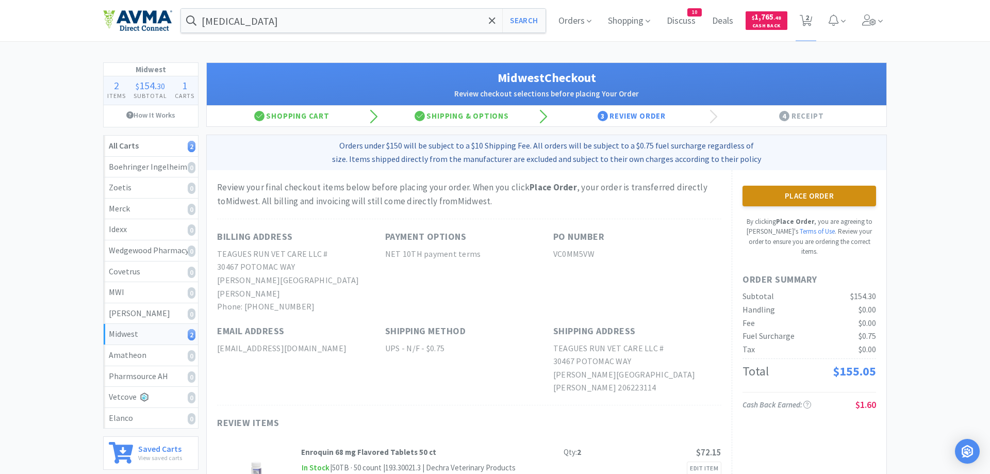
click at [838, 196] on button "Place Order" at bounding box center [810, 196] width 134 height 21
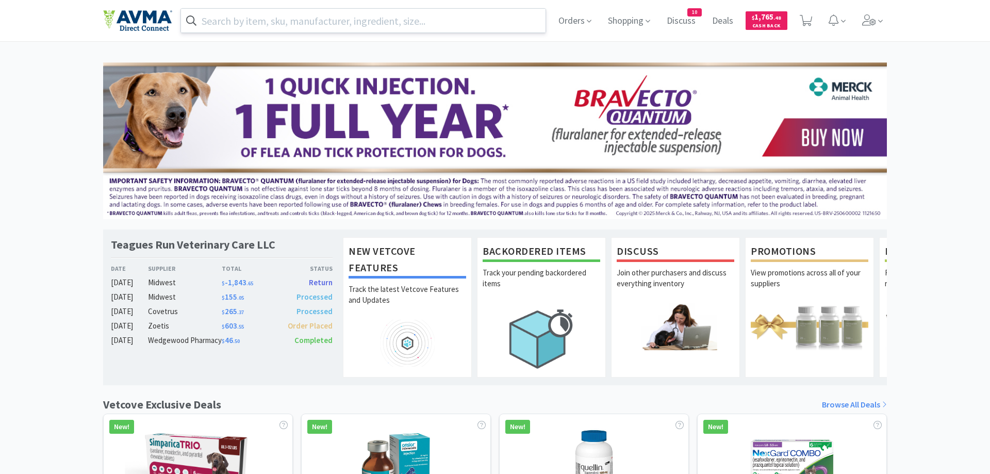
click at [223, 20] on input "text" at bounding box center [363, 21] width 365 height 24
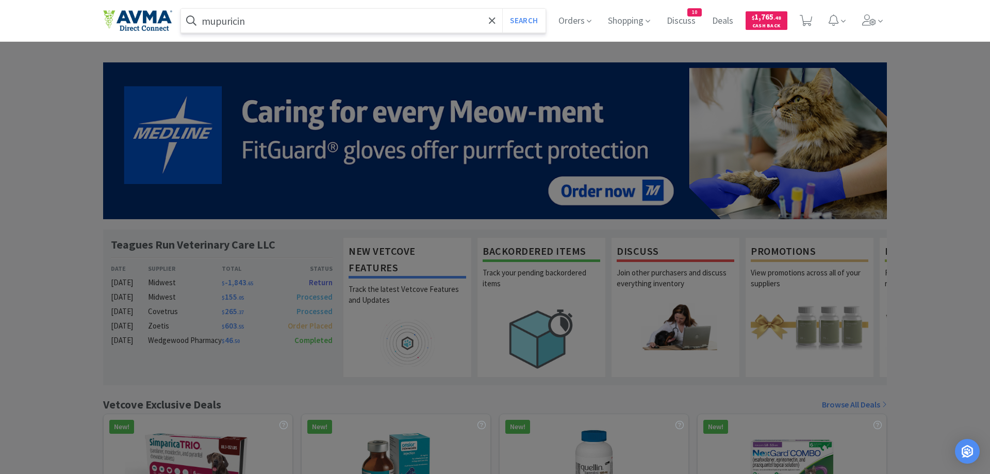
type input "mupuricin"
click at [502, 9] on button "Search" at bounding box center [523, 21] width 43 height 24
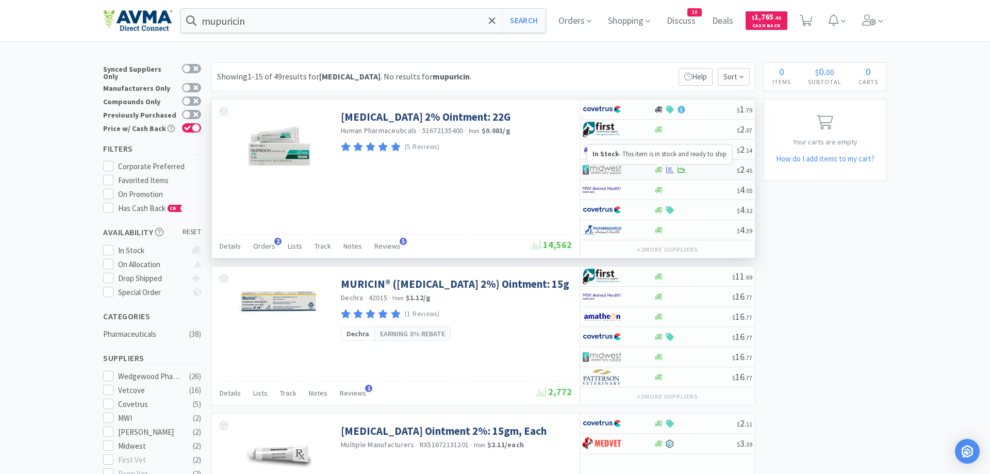
click at [656, 171] on icon at bounding box center [659, 170] width 8 height 6
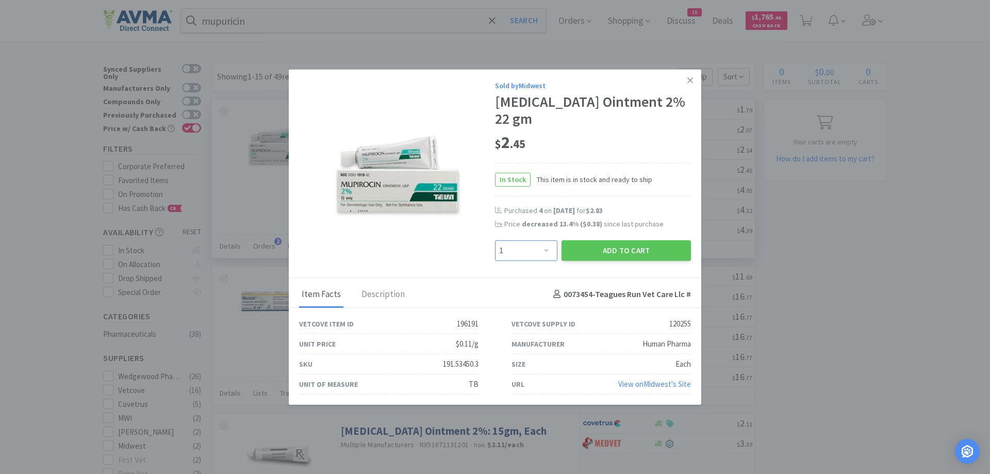
click at [495, 240] on select "Enter Quantity 1 2 3 4 5 6 7 8 9 10 11 12 13 14 15 16 17 18 19 20 Enter Quantity" at bounding box center [526, 250] width 62 height 21
select select "4"
click option "4" at bounding box center [0, 0] width 0 height 0
click at [495, 240] on select "Enter Quantity 1 2 3 4 5 6 7 8 9 10 11 12 13 14 15 16 17 18 19 20 Enter Quantity" at bounding box center [526, 250] width 62 height 21
drag, startPoint x: 547, startPoint y: 240, endPoint x: 599, endPoint y: 244, distance: 52.2
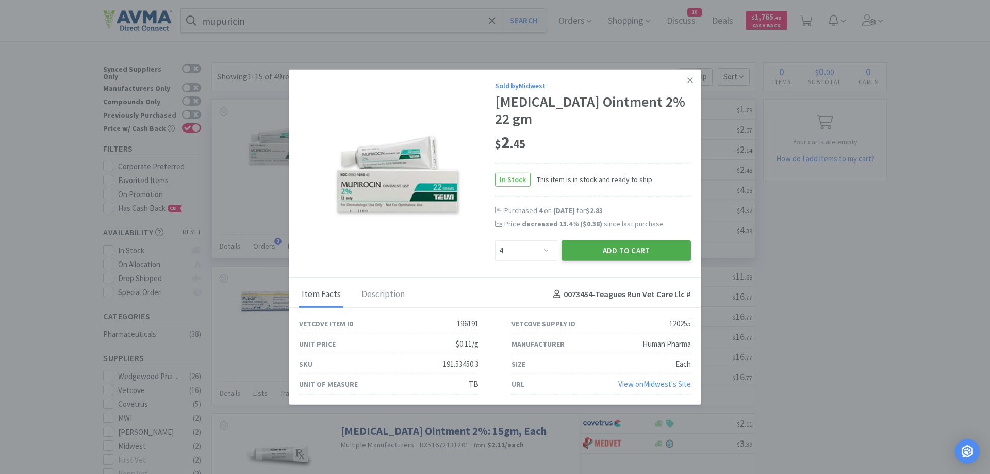
click at [599, 244] on button "Add to Cart" at bounding box center [626, 250] width 129 height 21
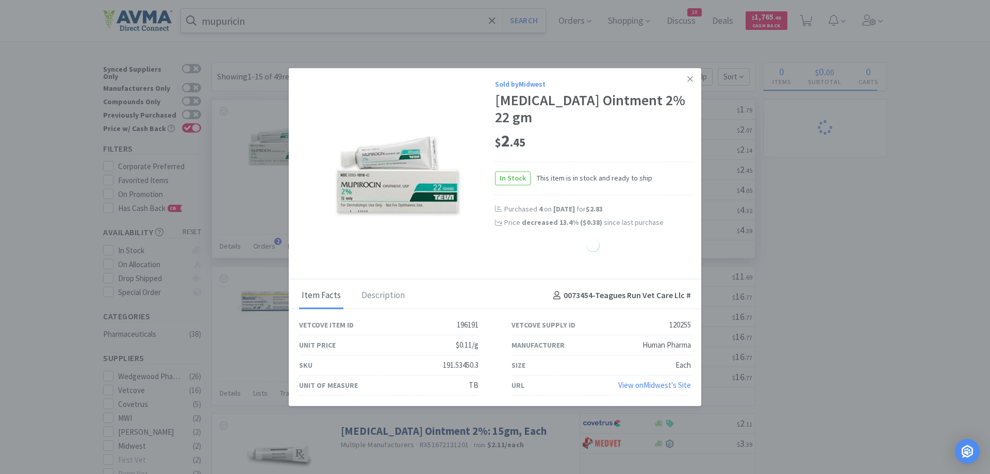
select select "4"
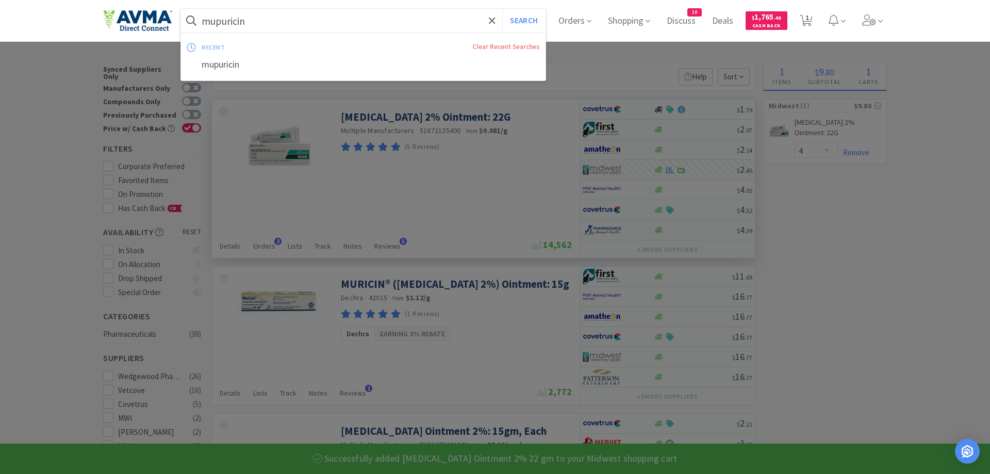
click at [259, 20] on input "mupuricin" at bounding box center [363, 21] width 365 height 24
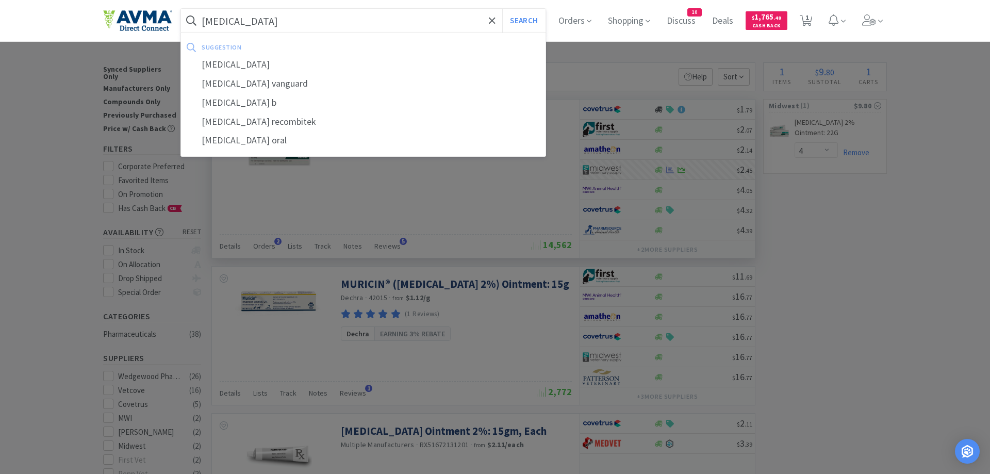
type input "[MEDICAL_DATA]"
click at [502, 9] on button "Search" at bounding box center [523, 21] width 43 height 24
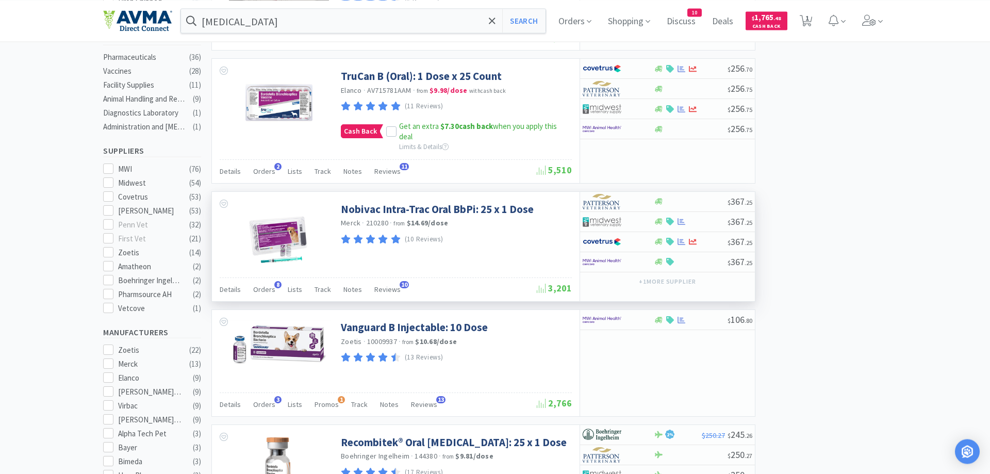
scroll to position [316, 0]
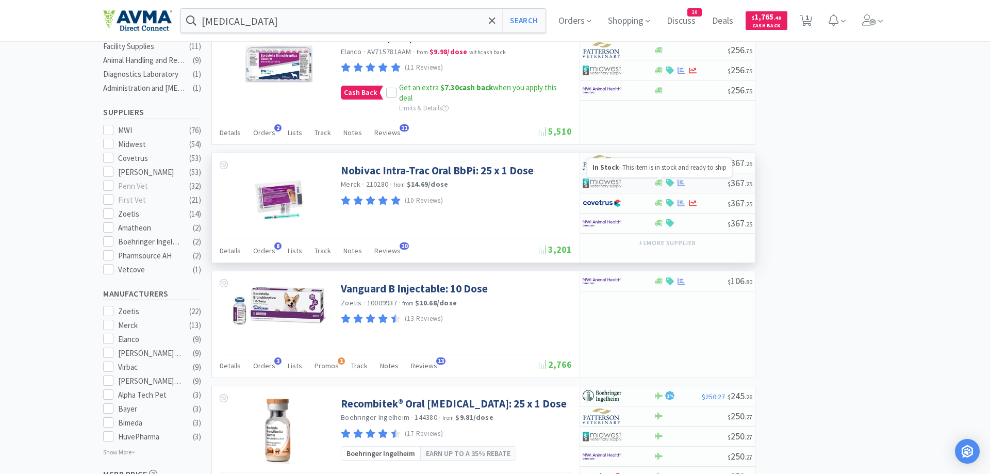
click at [659, 184] on icon at bounding box center [659, 183] width 8 height 6
select select "1"
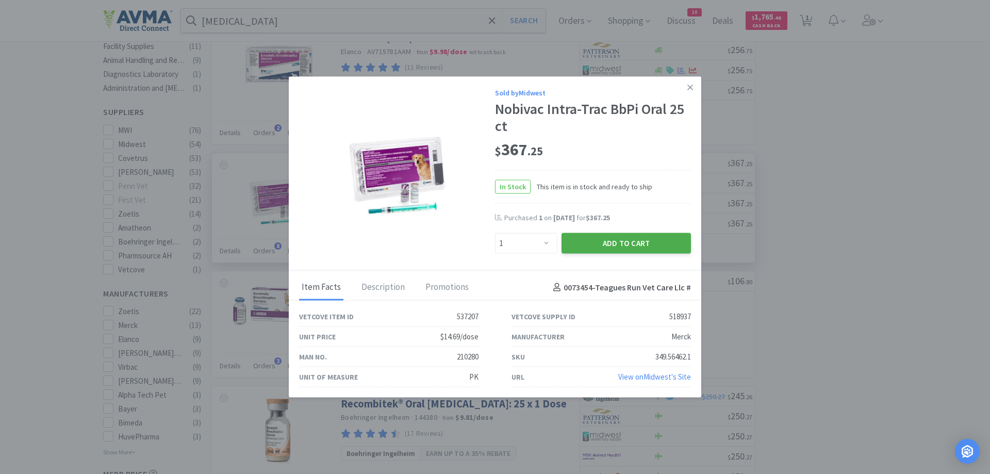
click at [592, 242] on button "Add to Cart" at bounding box center [626, 243] width 129 height 21
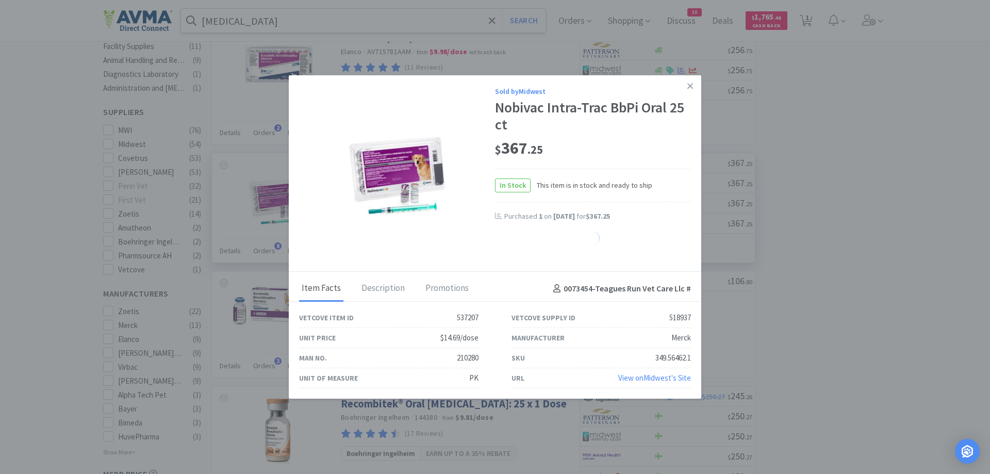
select select "1"
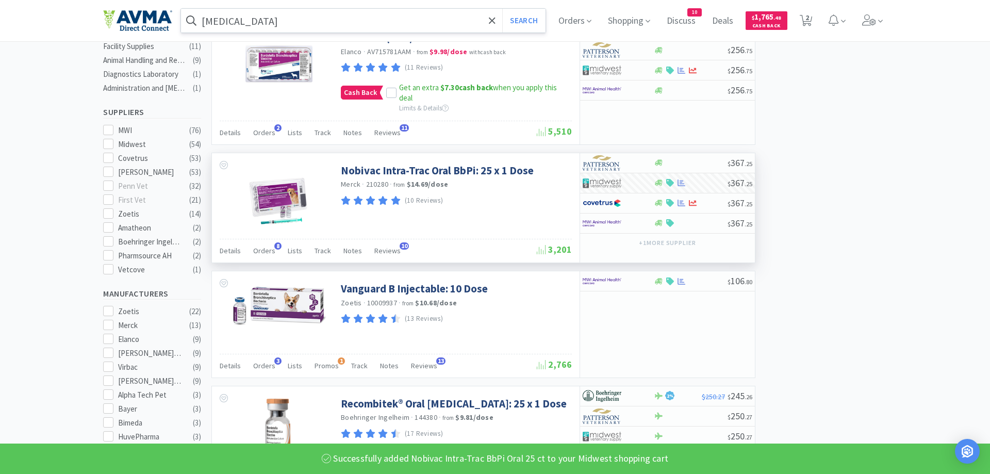
click at [264, 19] on input "[MEDICAL_DATA]" at bounding box center [363, 21] width 365 height 24
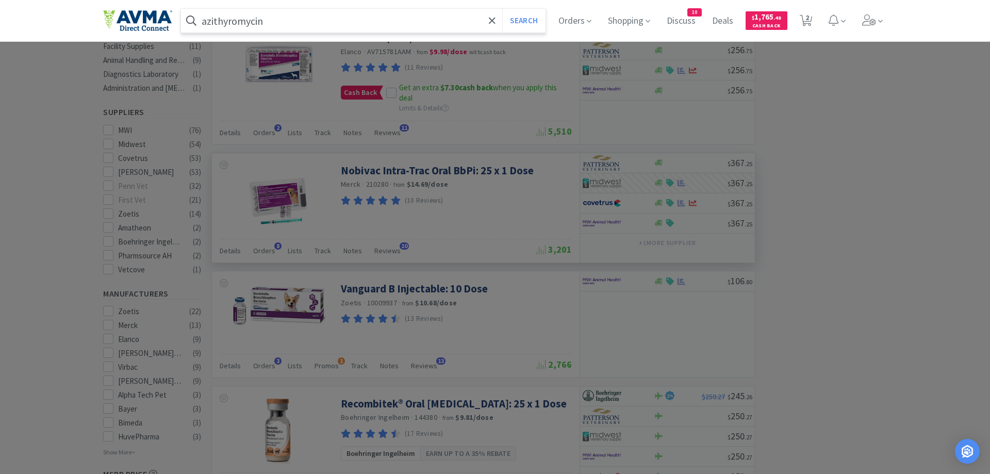
type input "azithyromycin"
click at [502, 9] on button "Search" at bounding box center [523, 21] width 43 height 24
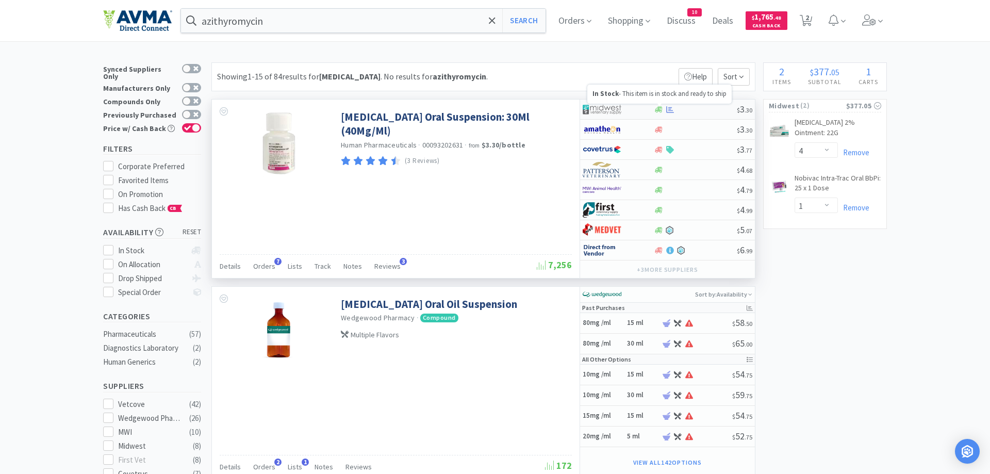
click at [660, 112] on icon at bounding box center [659, 109] width 8 height 6
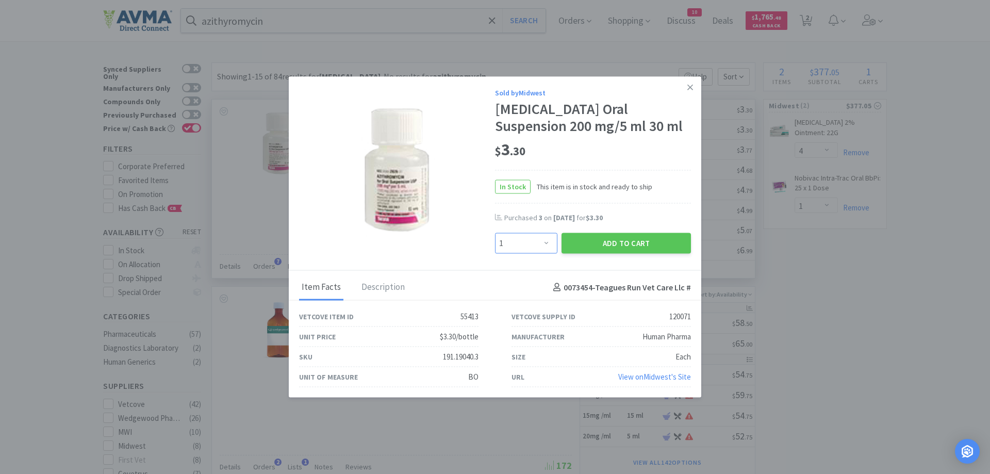
click at [495, 233] on select "Enter Quantity 1 2 3 4 5 6 7 8 9 10 11 12 13 14 15 16 17 18 19 20 Enter Quantity" at bounding box center [526, 243] width 62 height 21
select select "3"
click option "3" at bounding box center [0, 0] width 0 height 0
drag, startPoint x: 607, startPoint y: 246, endPoint x: 598, endPoint y: 227, distance: 21.9
click at [608, 245] on button "Add to Cart" at bounding box center [626, 243] width 129 height 21
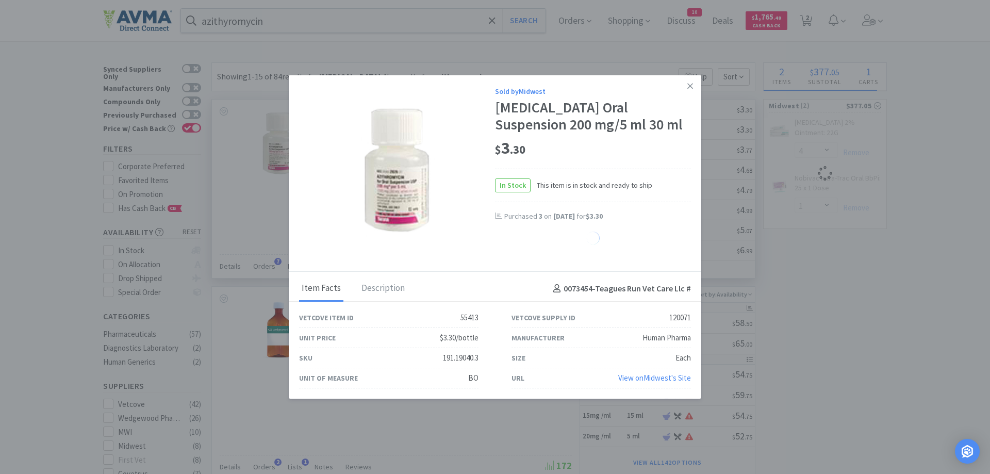
select select "3"
select select "4"
select select "1"
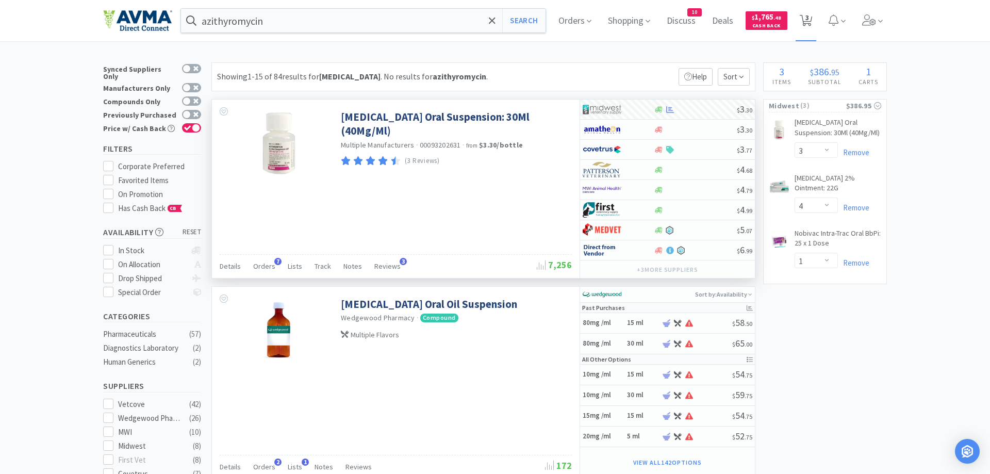
click at [808, 19] on span "3" at bounding box center [807, 17] width 4 height 41
select select "3"
select select "4"
select select "1"
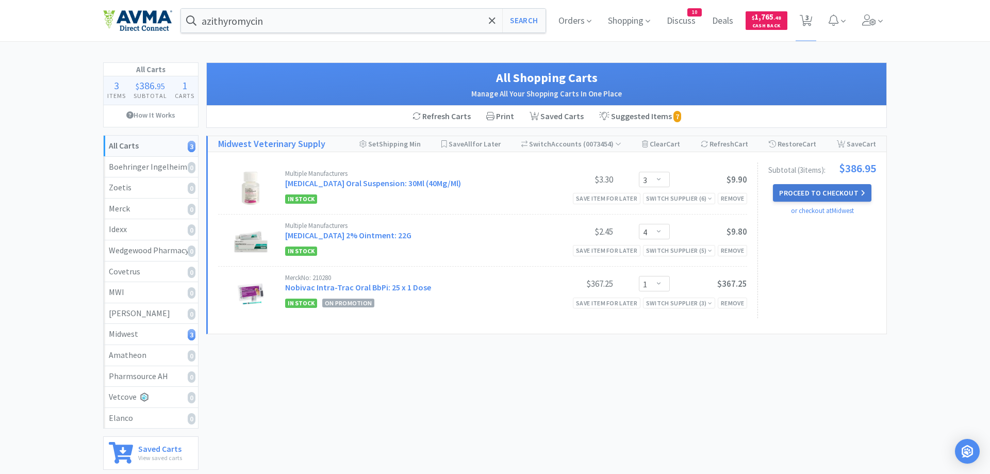
click at [832, 193] on button "Proceed to Checkout" at bounding box center [822, 193] width 98 height 18
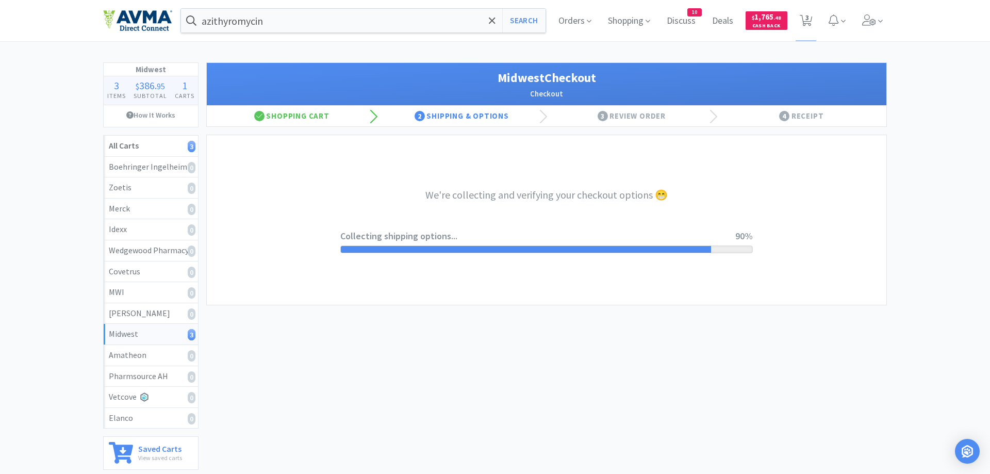
select select "0"
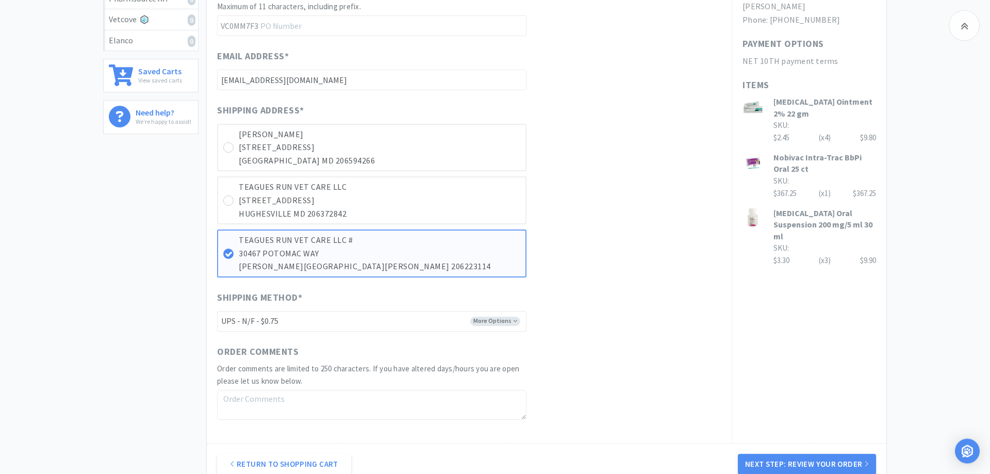
scroll to position [495, 0]
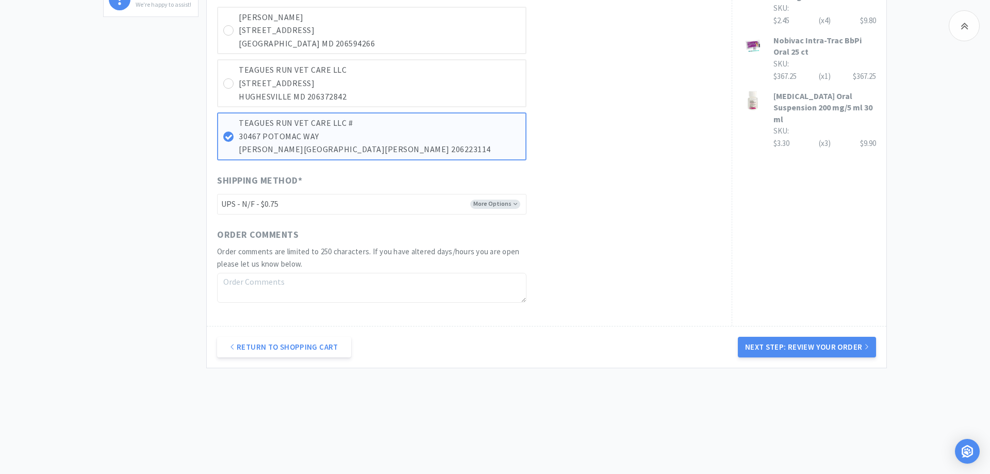
click at [827, 344] on button "Next Step: Review Your Order" at bounding box center [807, 347] width 138 height 21
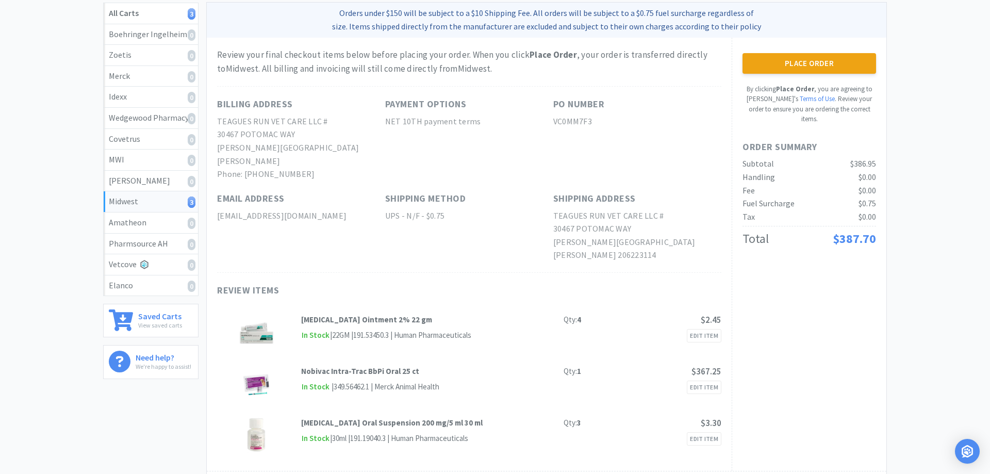
scroll to position [0, 0]
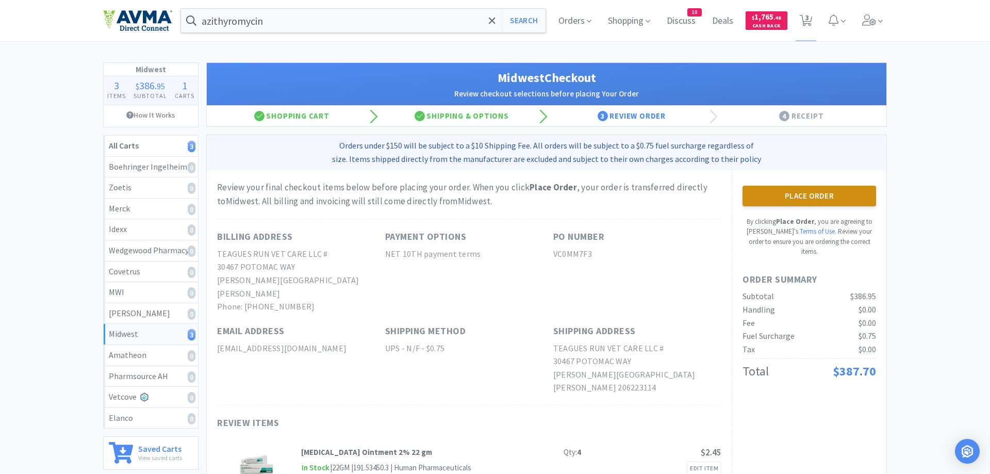
click at [775, 198] on button "Place Order" at bounding box center [810, 196] width 134 height 21
